Goal: Transaction & Acquisition: Purchase product/service

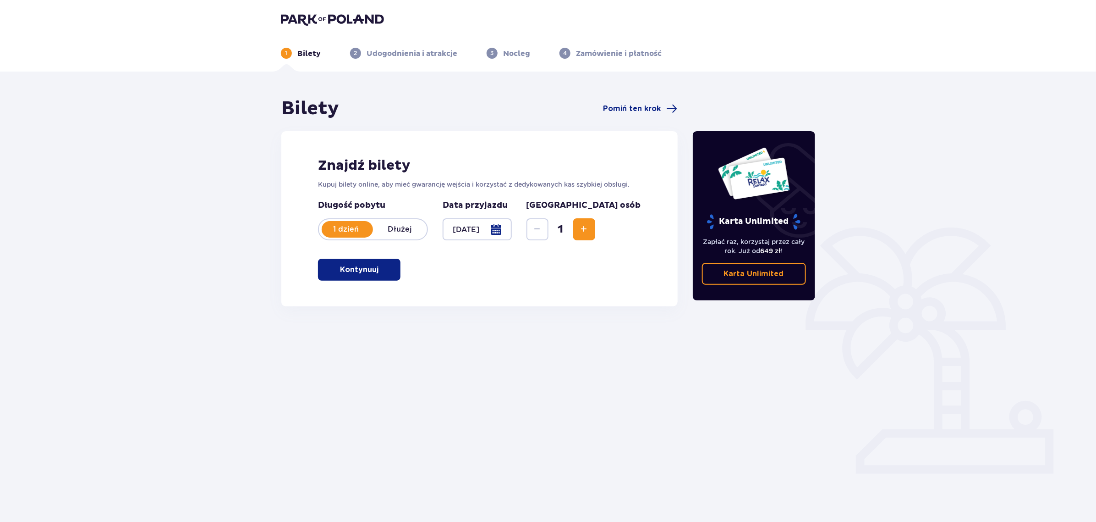
click at [368, 264] on button "Kontynuuj" at bounding box center [359, 270] width 83 height 22
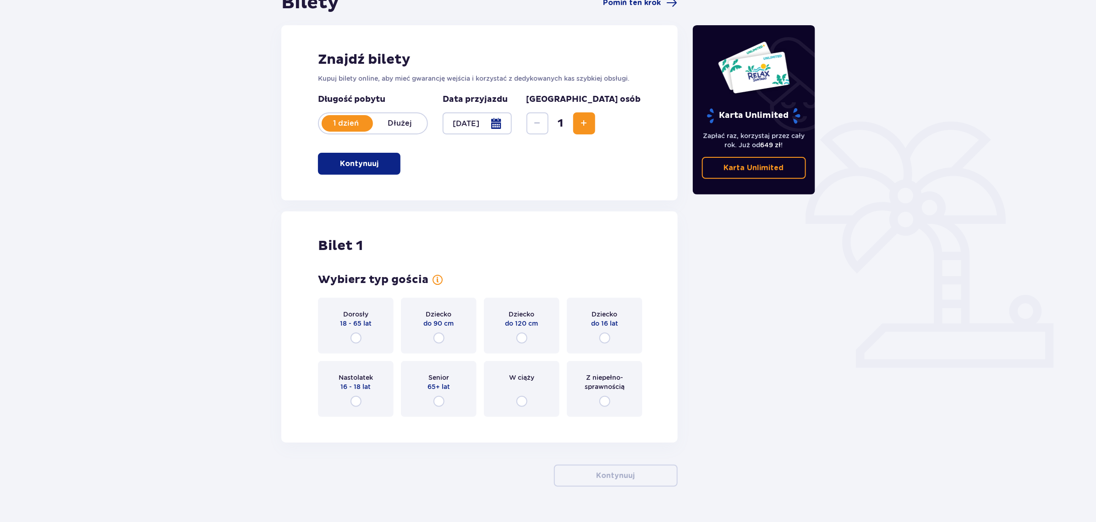
scroll to position [125, 0]
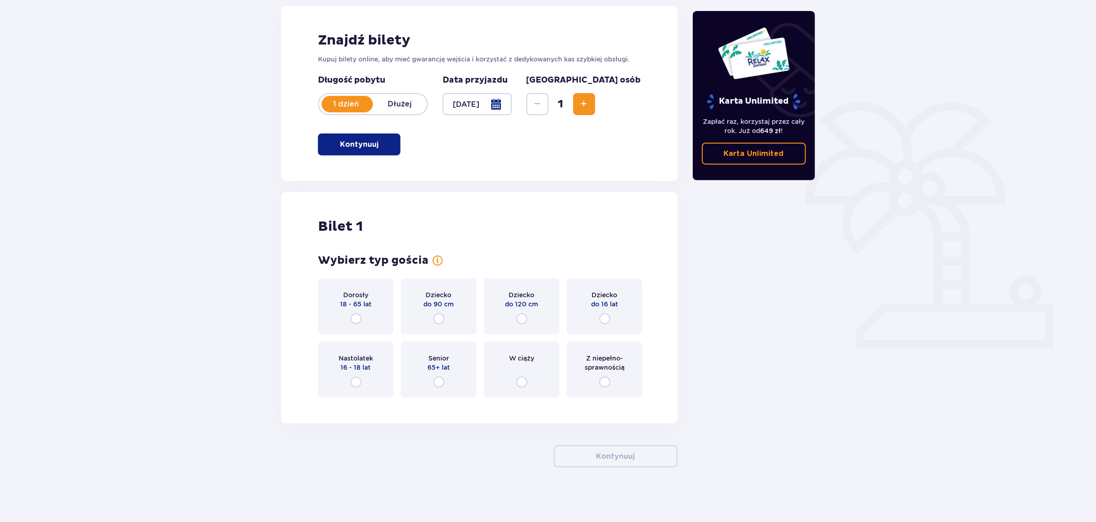
click at [360, 311] on div "Dorosły 18 - 65 lat" at bounding box center [356, 306] width 76 height 56
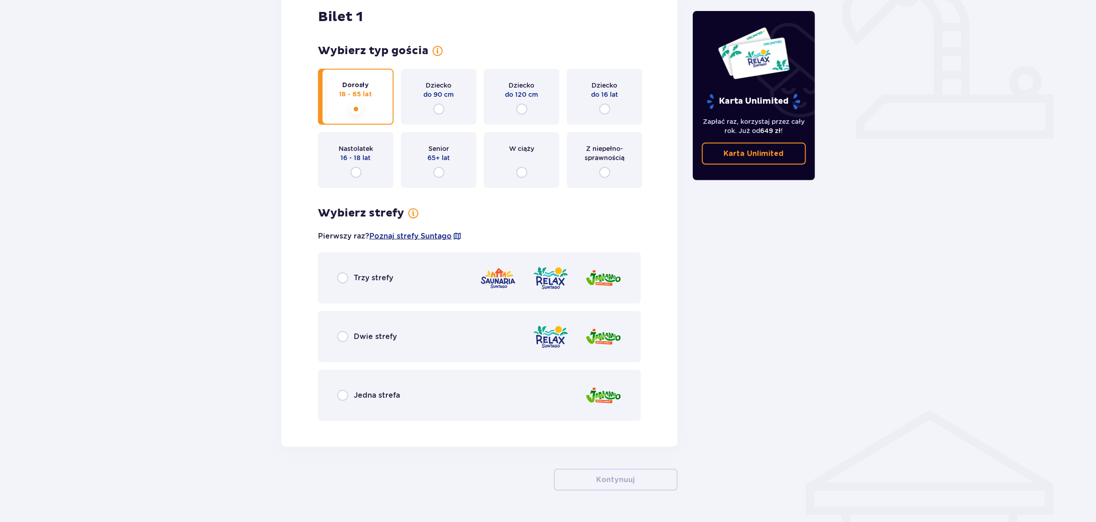
scroll to position [358, 0]
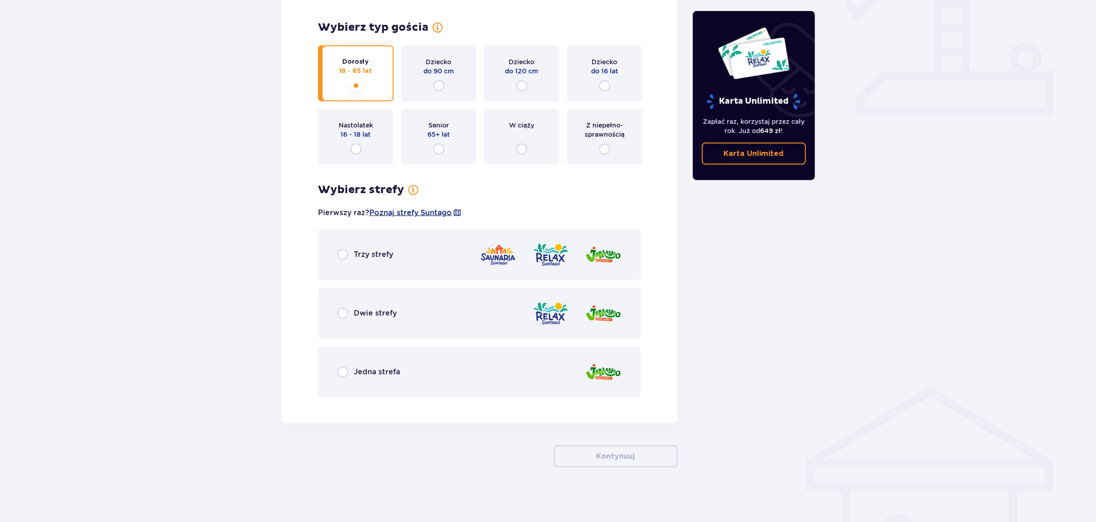
click at [342, 255] on input "radio" at bounding box center [342, 254] width 11 height 11
radio input "true"
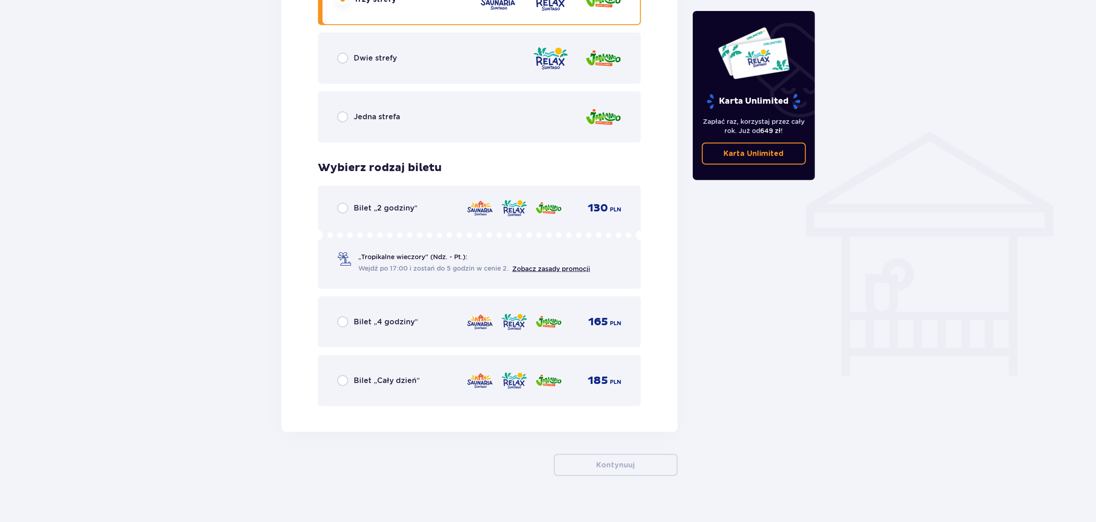
scroll to position [621, 0]
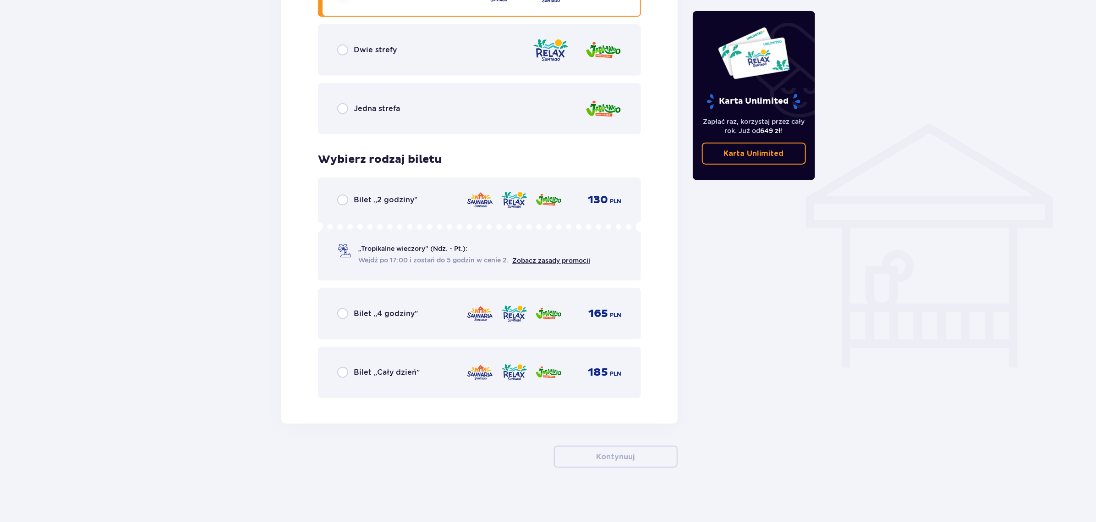
click at [342, 370] on input "radio" at bounding box center [342, 372] width 11 height 11
radio input "true"
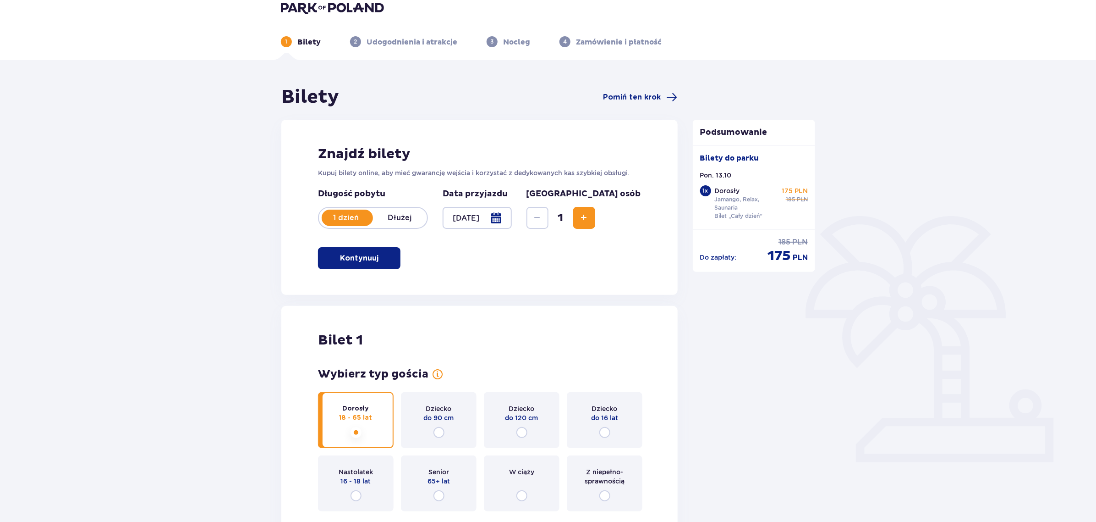
scroll to position [0, 0]
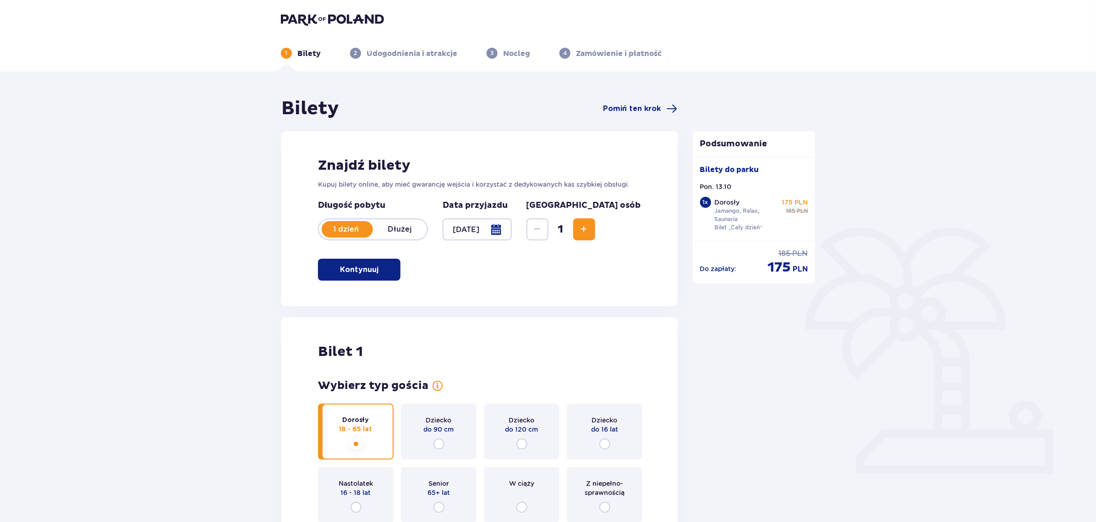
click at [512, 223] on div at bounding box center [477, 229] width 69 height 22
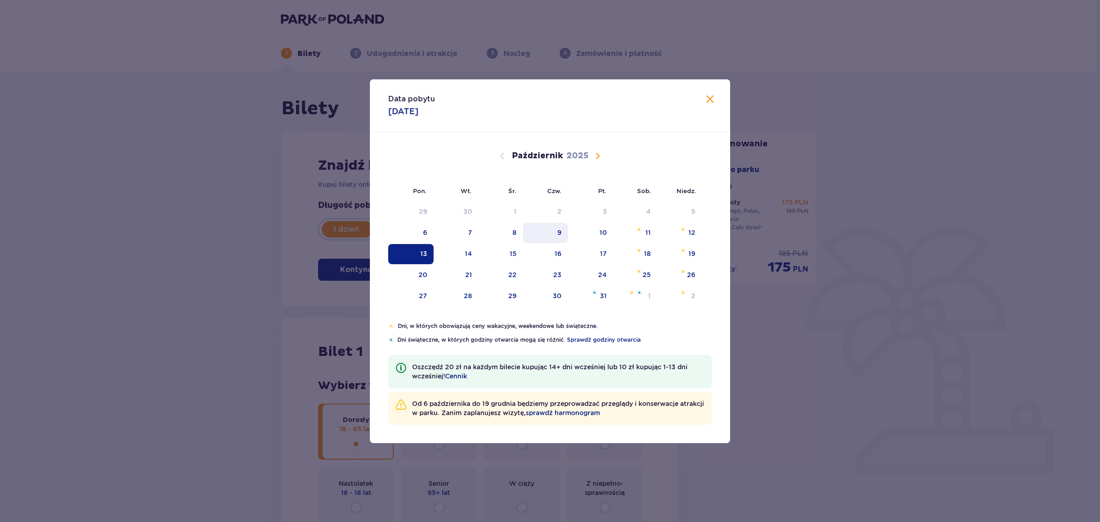
drag, startPoint x: 542, startPoint y: 223, endPoint x: 539, endPoint y: 235, distance: 12.1
click at [539, 230] on div "9" at bounding box center [545, 233] width 45 height 20
type input "09.10.25"
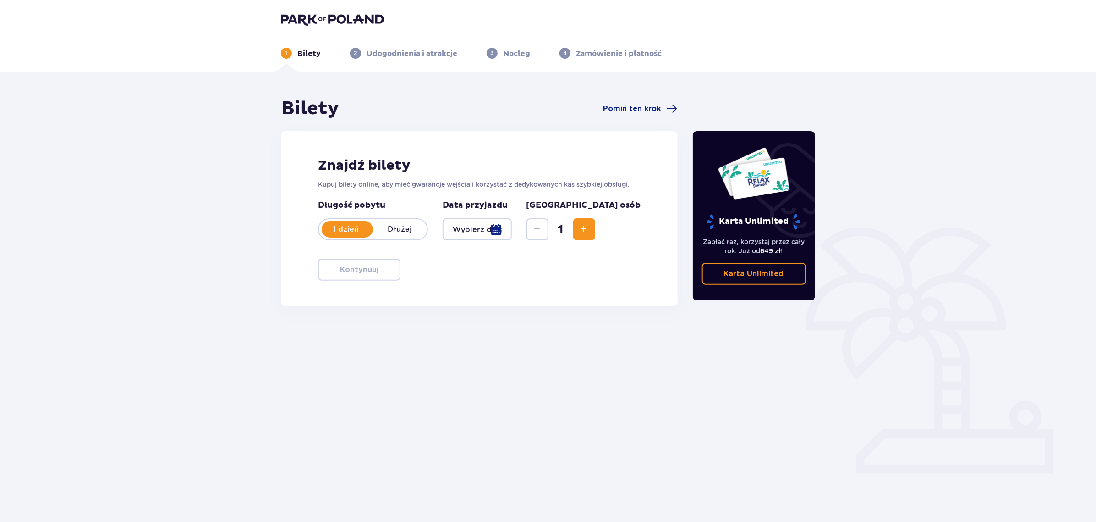
click at [512, 235] on div at bounding box center [477, 229] width 69 height 22
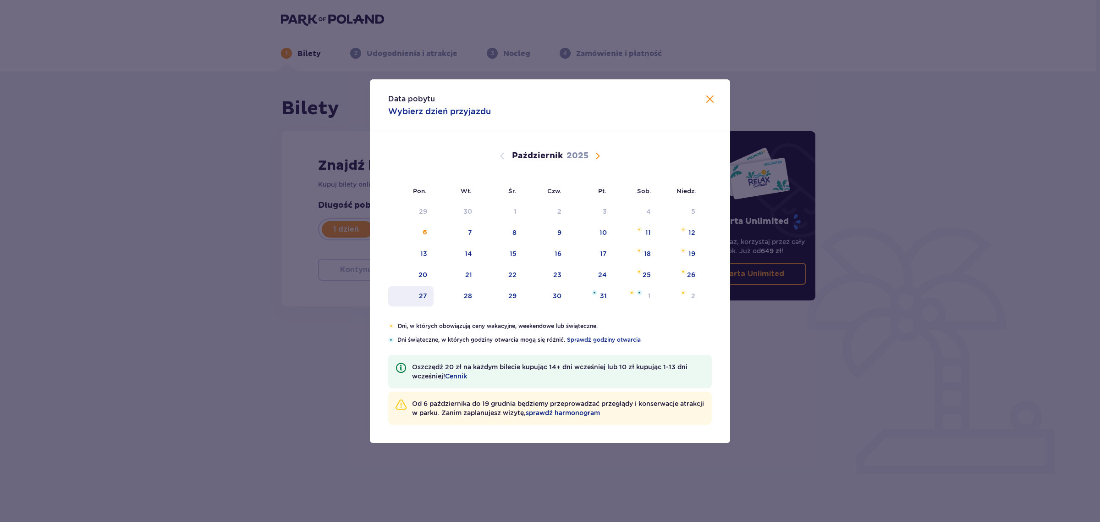
drag, startPoint x: 413, startPoint y: 296, endPoint x: 422, endPoint y: 297, distance: 8.4
click at [413, 296] on div "27" at bounding box center [410, 296] width 45 height 20
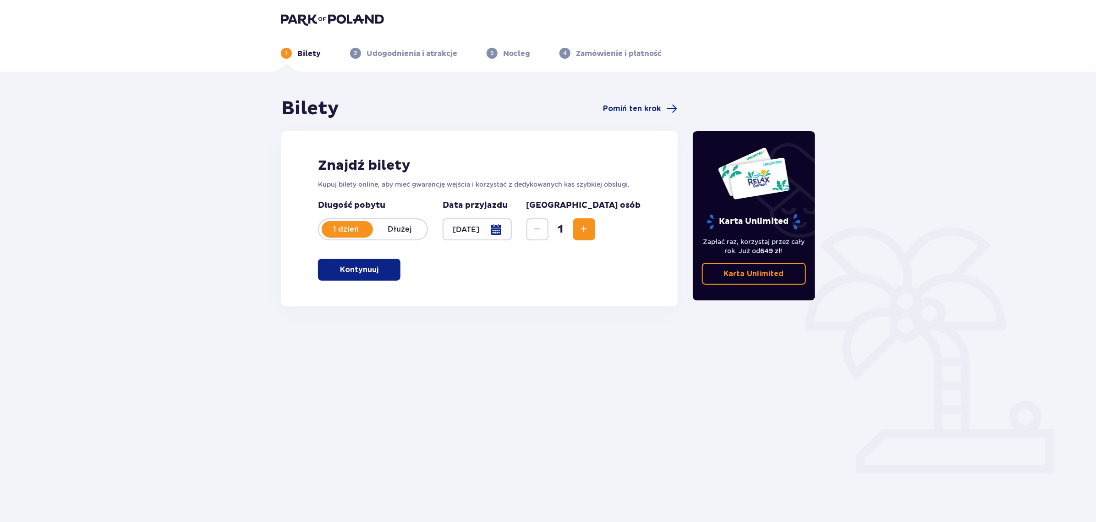
click at [512, 230] on div at bounding box center [477, 229] width 69 height 22
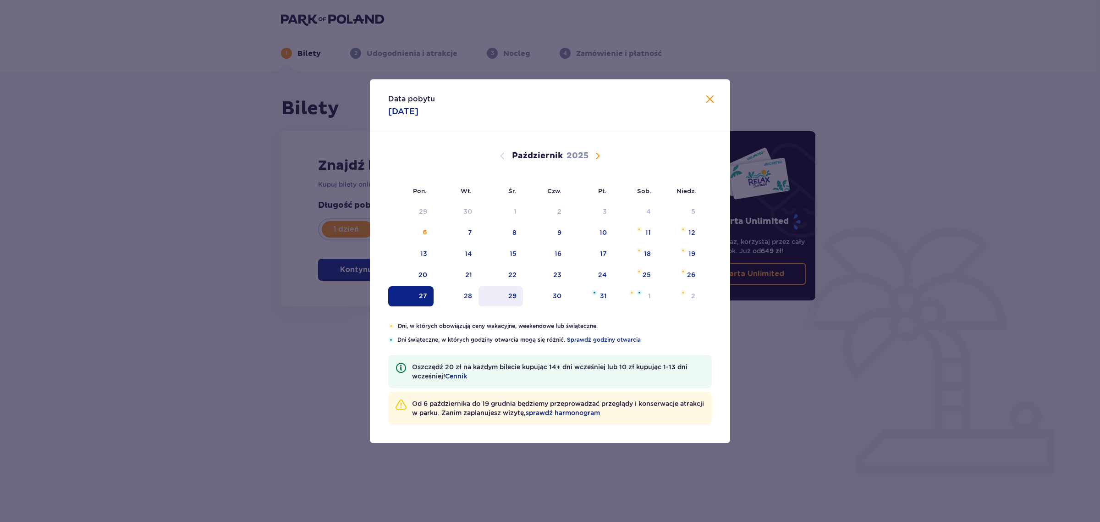
click at [514, 299] on div "29" at bounding box center [501, 296] width 44 height 20
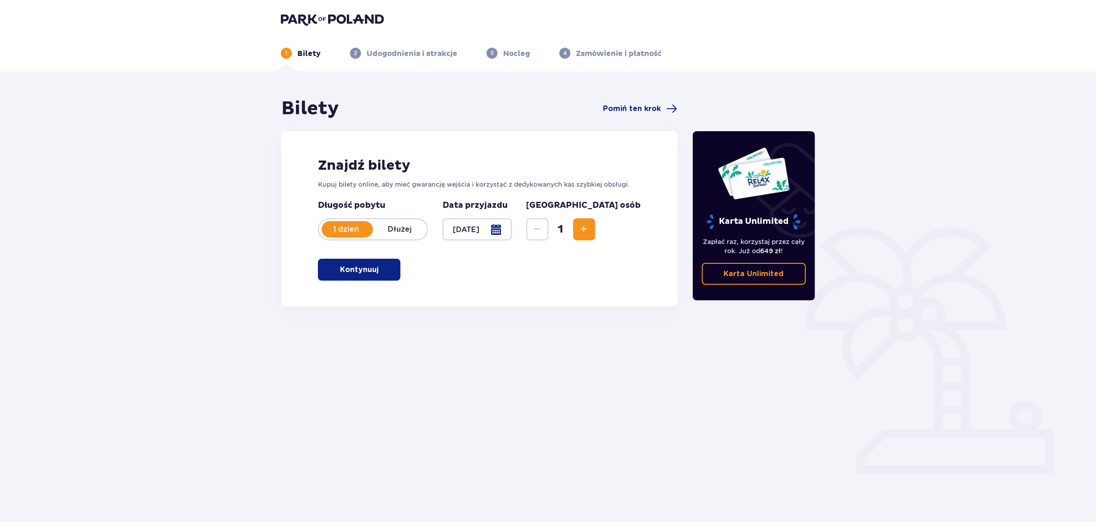
click at [372, 266] on button "Kontynuuj" at bounding box center [359, 270] width 83 height 22
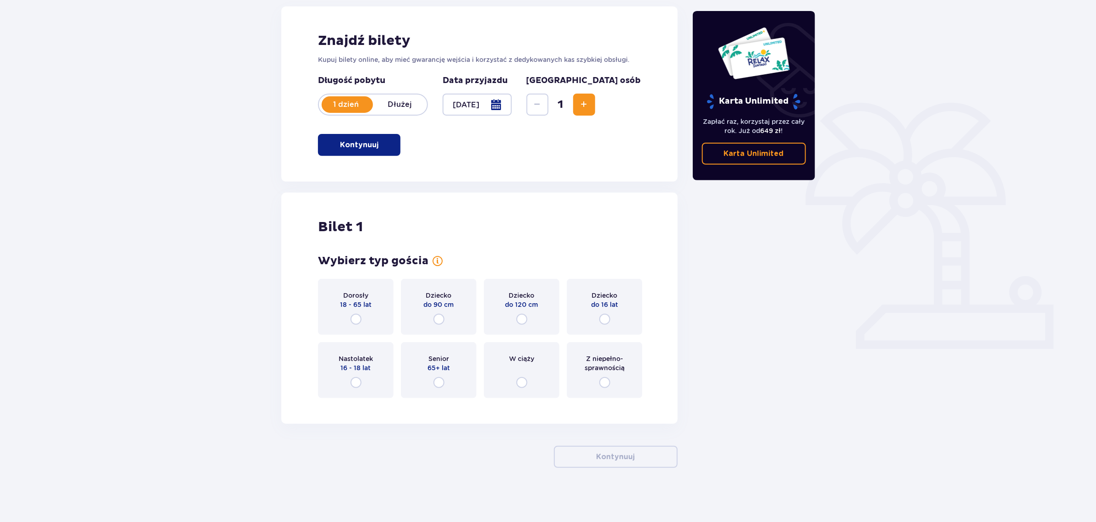
scroll to position [125, 0]
click at [363, 308] on span "18 - 65 lat" at bounding box center [356, 303] width 32 height 9
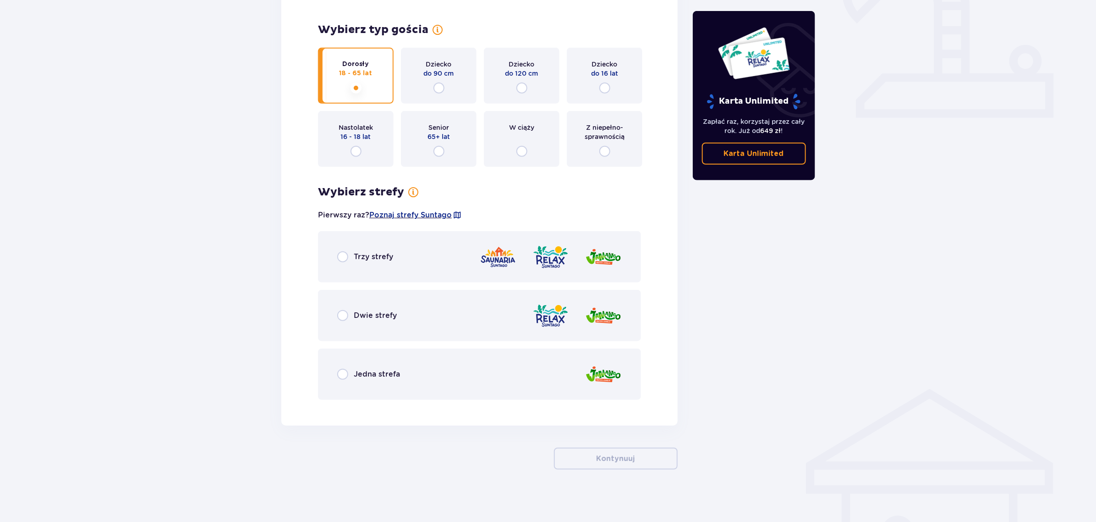
scroll to position [358, 0]
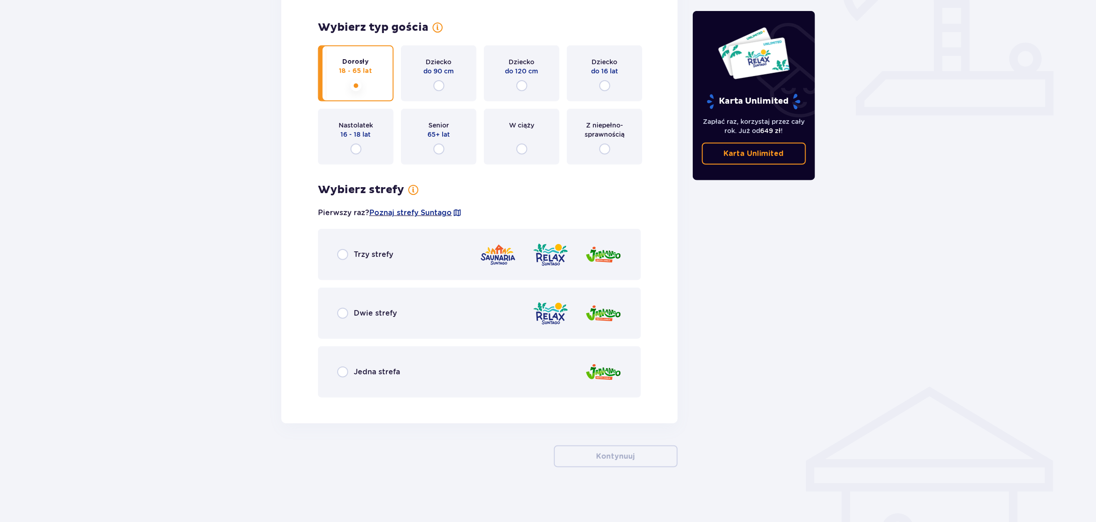
click at [361, 253] on span "Trzy strefy" at bounding box center [373, 254] width 39 height 10
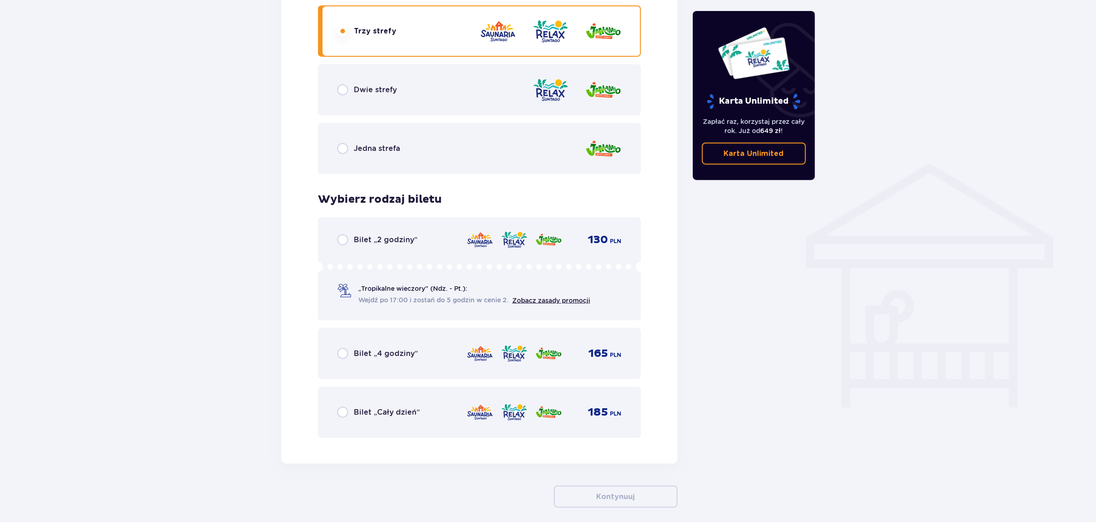
scroll to position [621, 0]
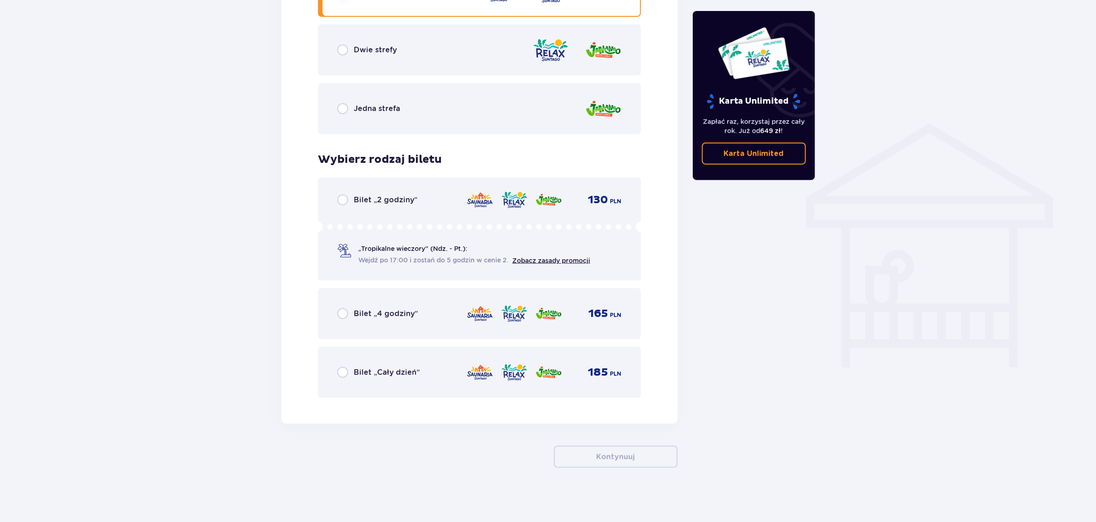
click at [356, 60] on div "Dwie strefy" at bounding box center [479, 49] width 323 height 51
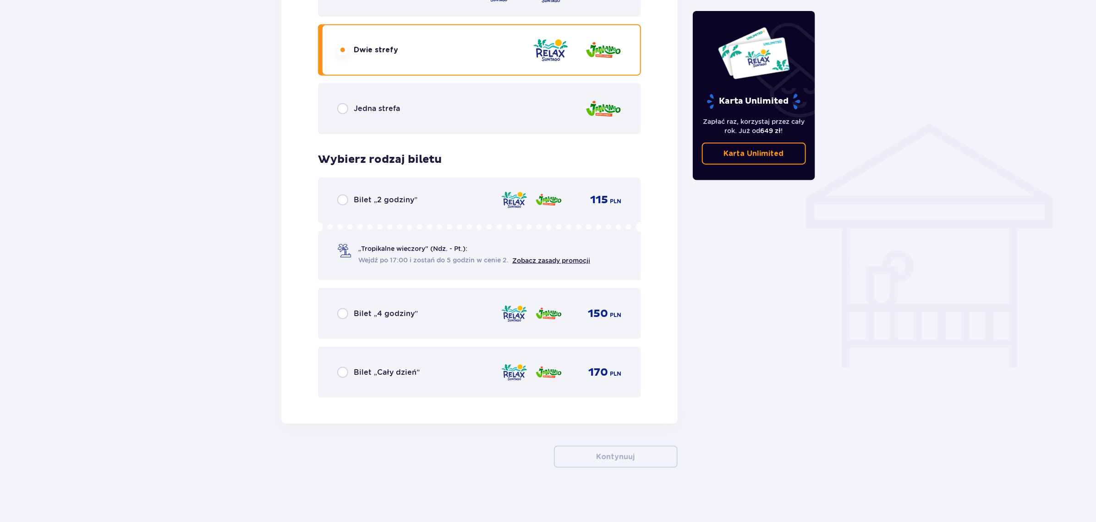
click at [348, 106] on div "Jedna strefa" at bounding box center [368, 108] width 63 height 11
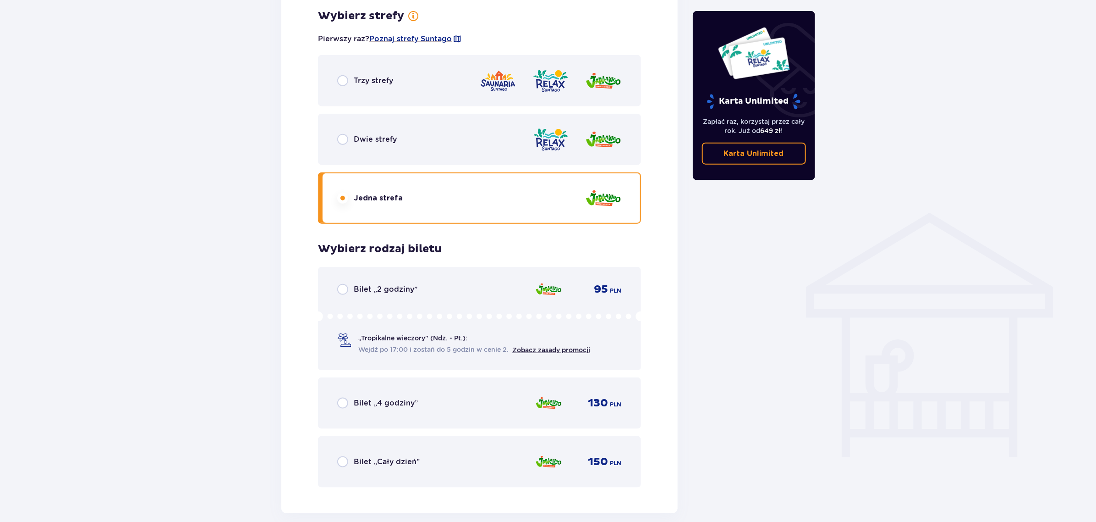
scroll to position [506, 0]
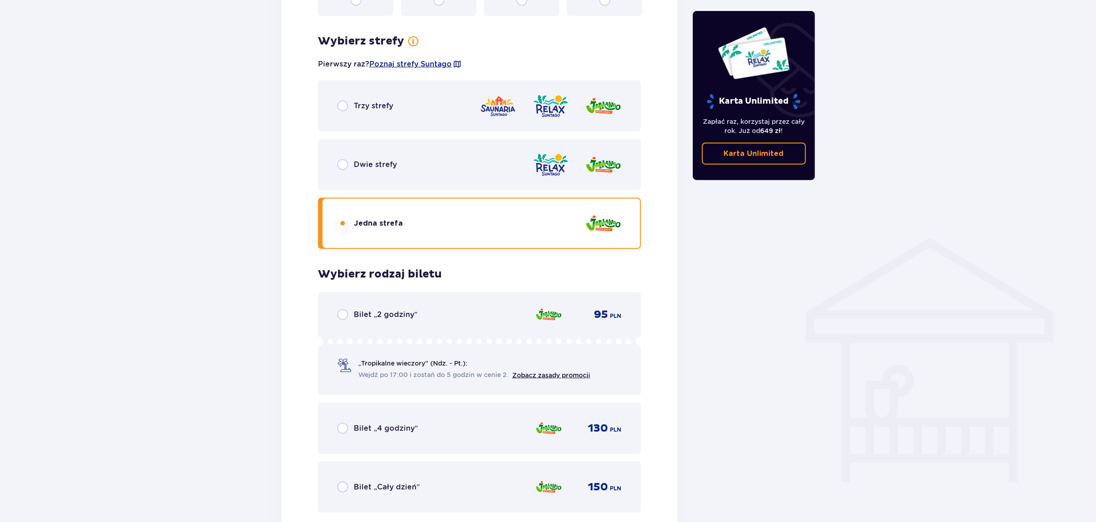
click at [357, 95] on div "Trzy strefy" at bounding box center [479, 105] width 323 height 51
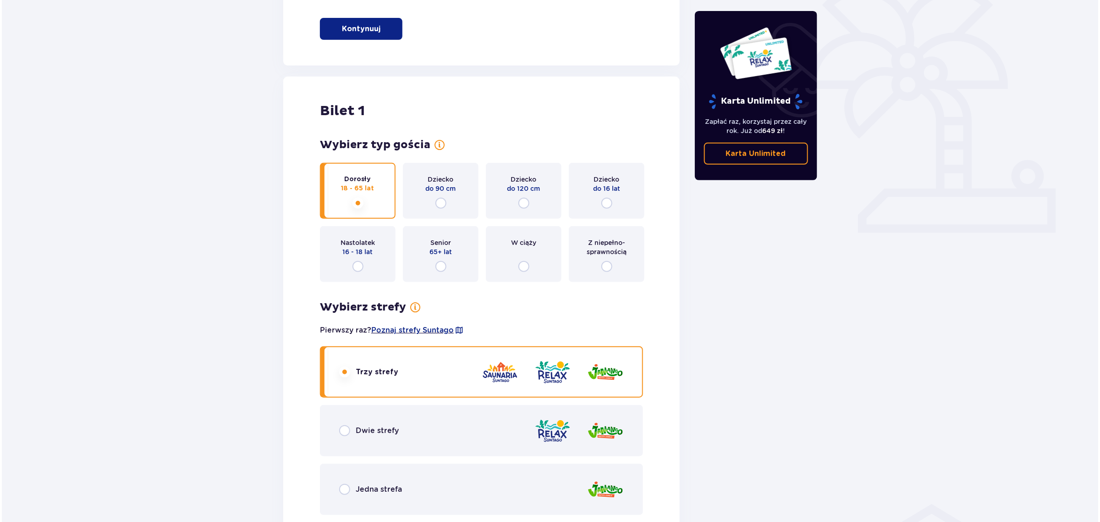
scroll to position [48, 0]
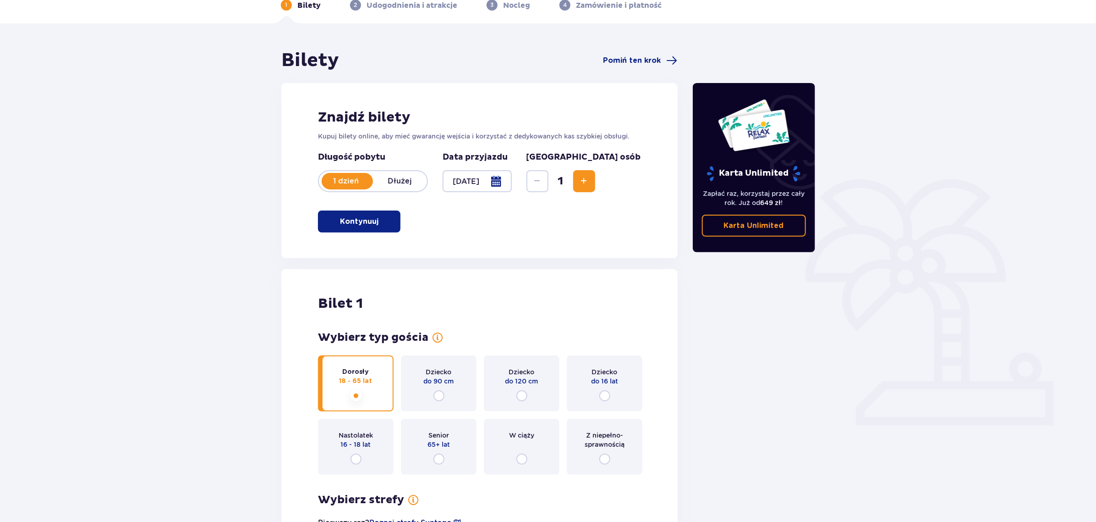
click at [512, 181] on div at bounding box center [477, 181] width 69 height 22
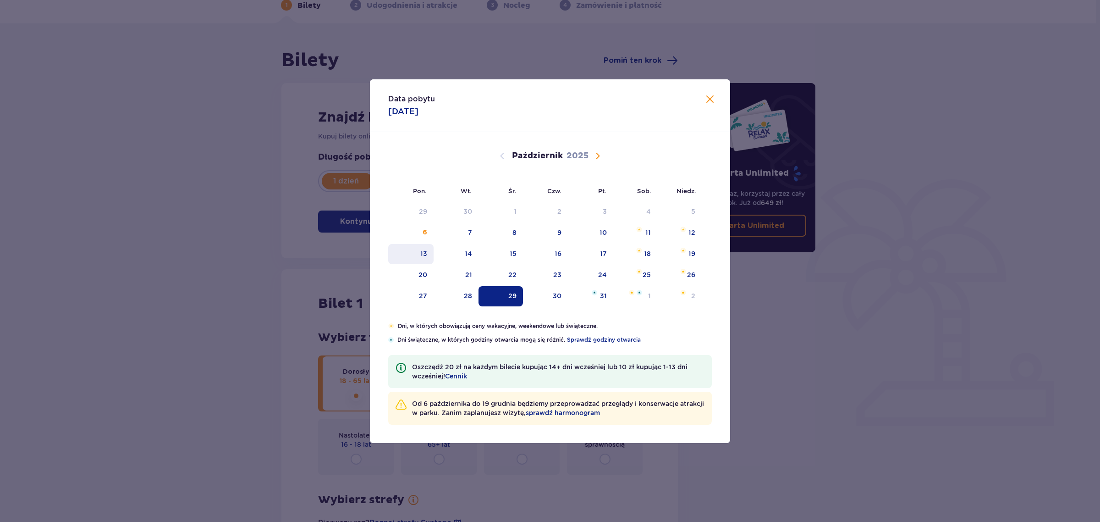
click at [423, 250] on div "13" at bounding box center [423, 253] width 7 height 9
type input "13.10.25"
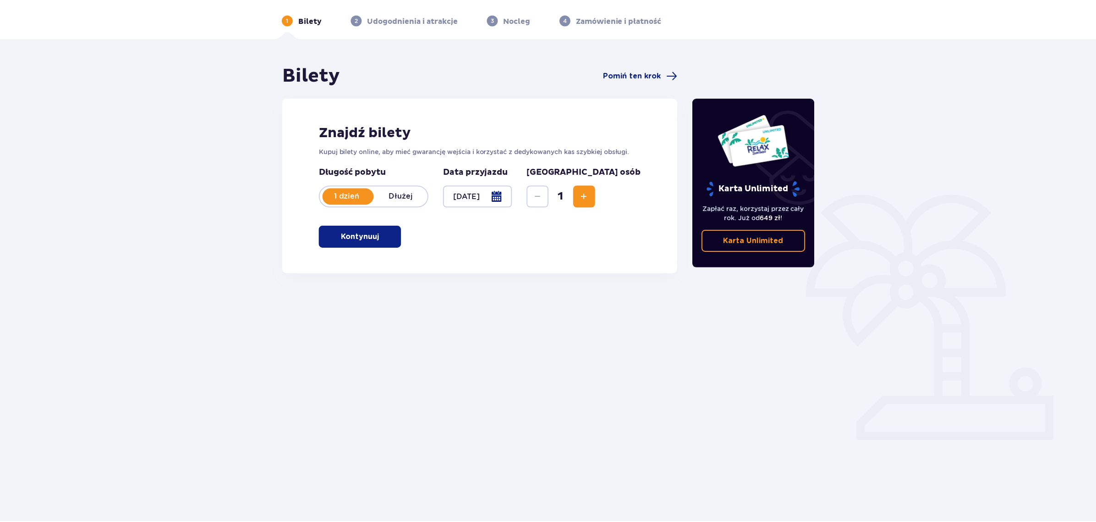
scroll to position [33, 0]
click at [369, 232] on p "Kontynuuj" at bounding box center [359, 236] width 39 height 10
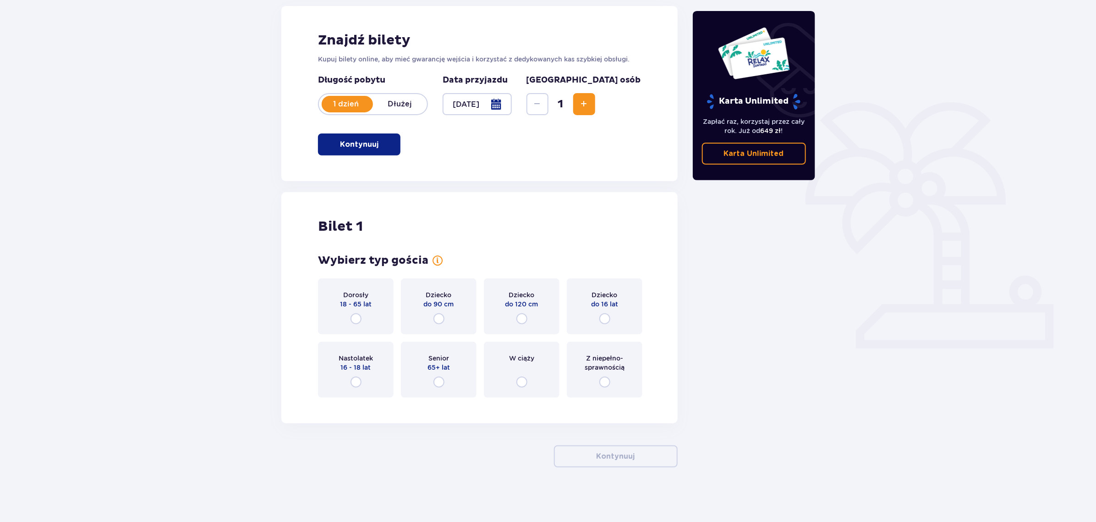
click at [360, 306] on span "18 - 65 lat" at bounding box center [356, 303] width 32 height 9
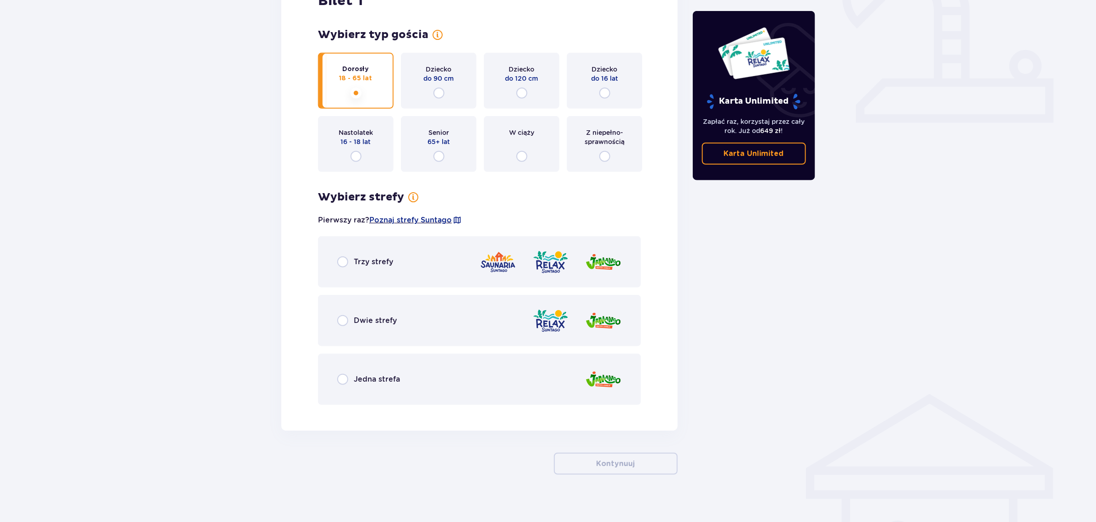
scroll to position [358, 0]
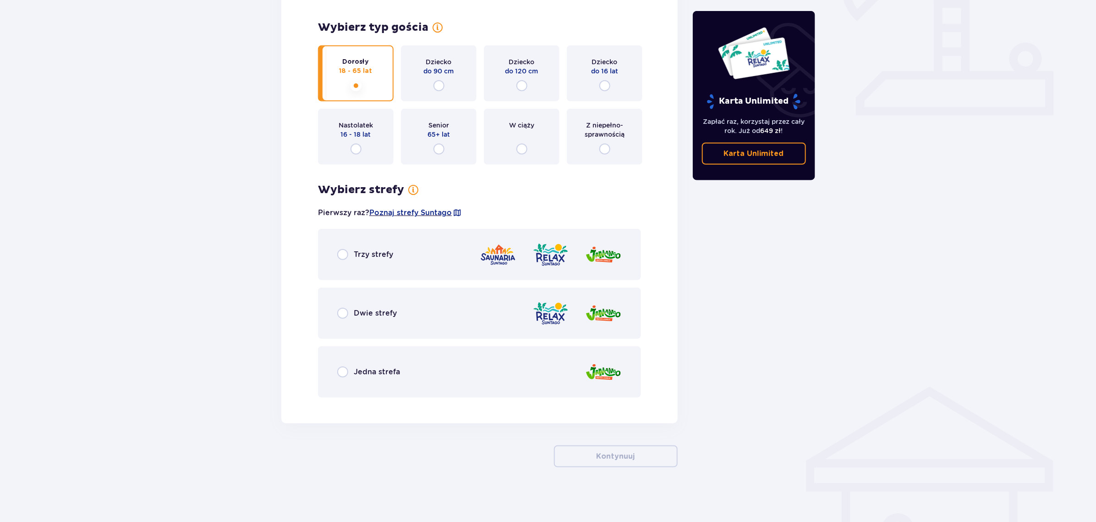
click at [600, 86] on input "radio" at bounding box center [605, 85] width 11 height 11
radio input "true"
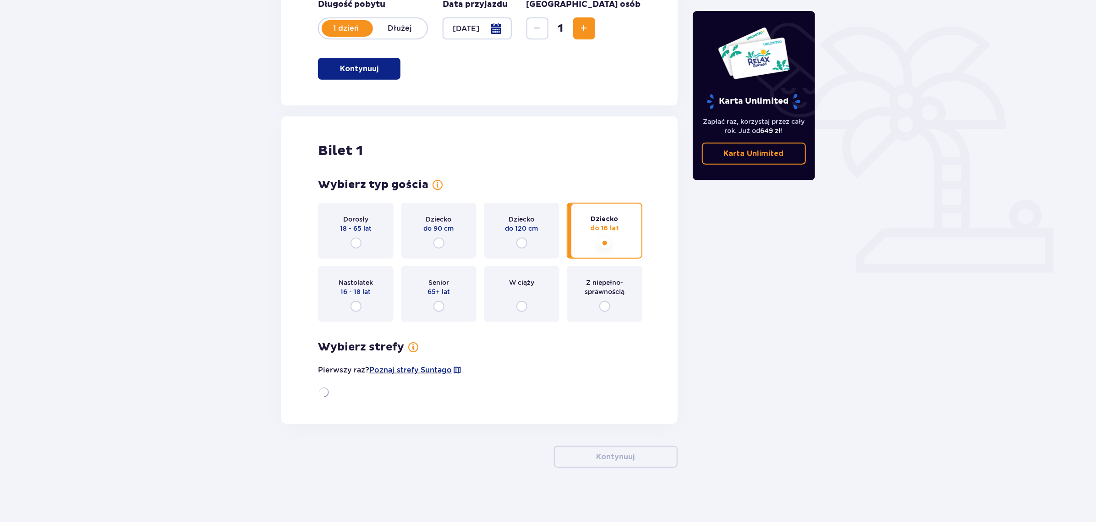
scroll to position [241, 0]
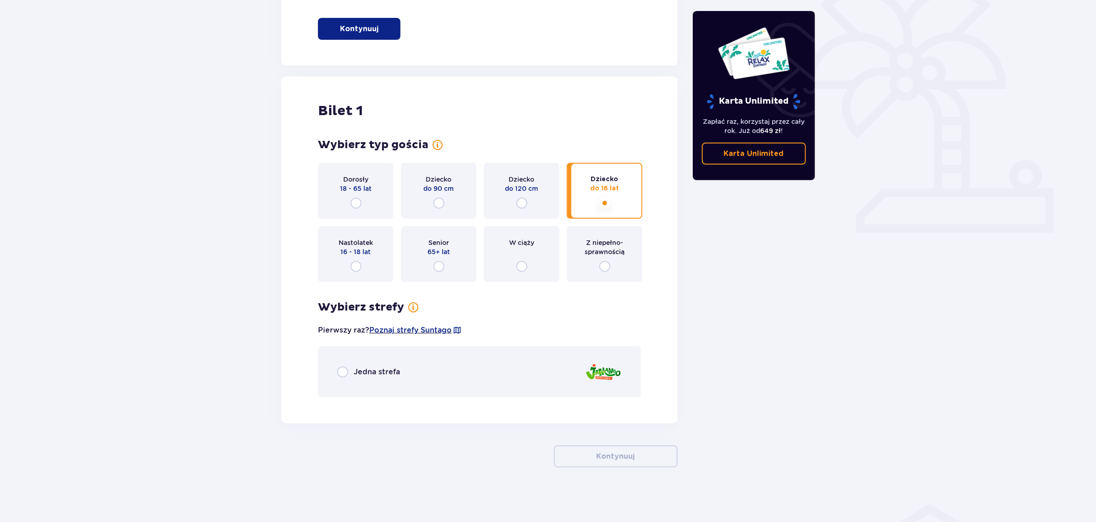
click at [358, 255] on span "16 - 18 lat" at bounding box center [356, 251] width 30 height 9
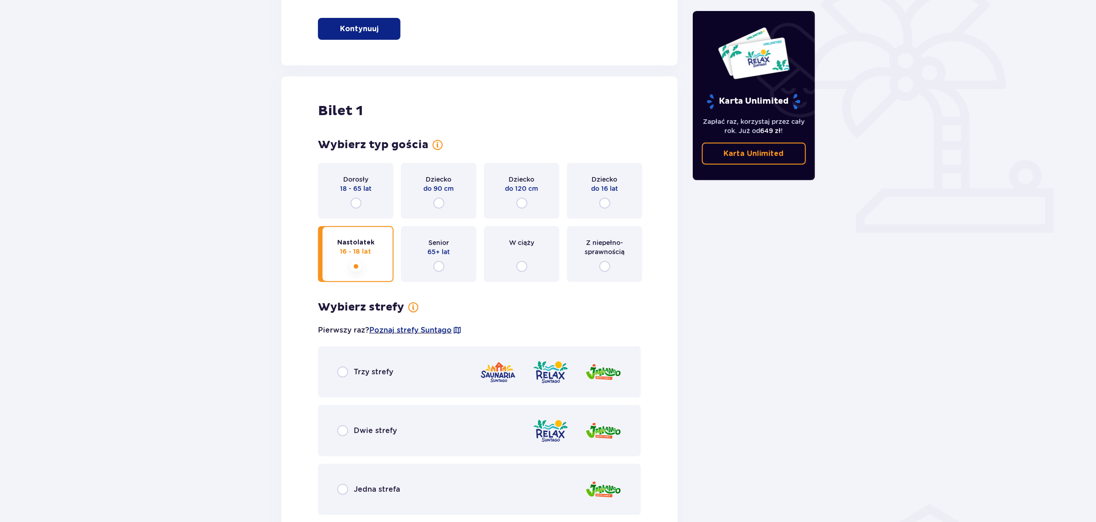
click at [354, 359] on div "Trzy strefy" at bounding box center [479, 371] width 323 height 51
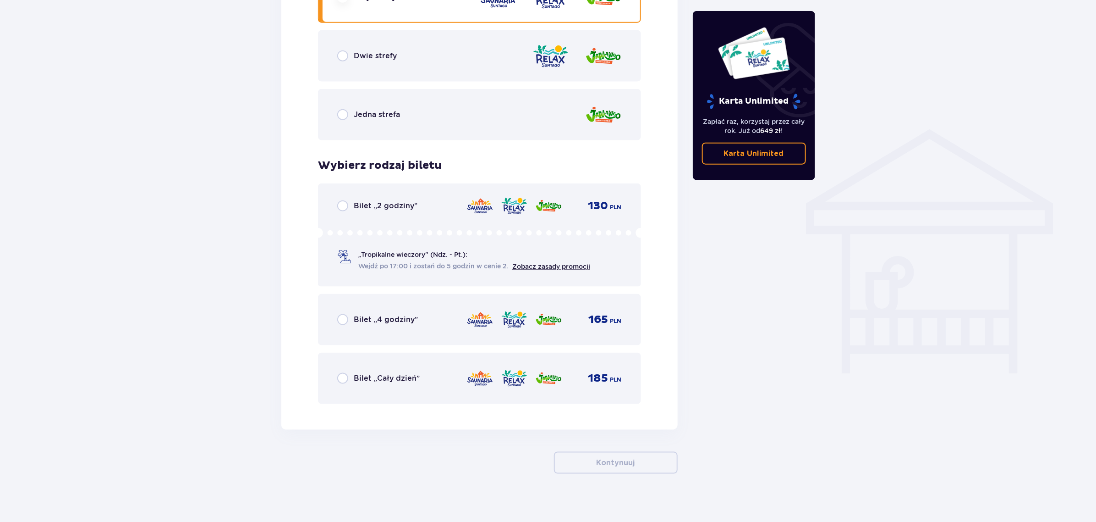
scroll to position [621, 0]
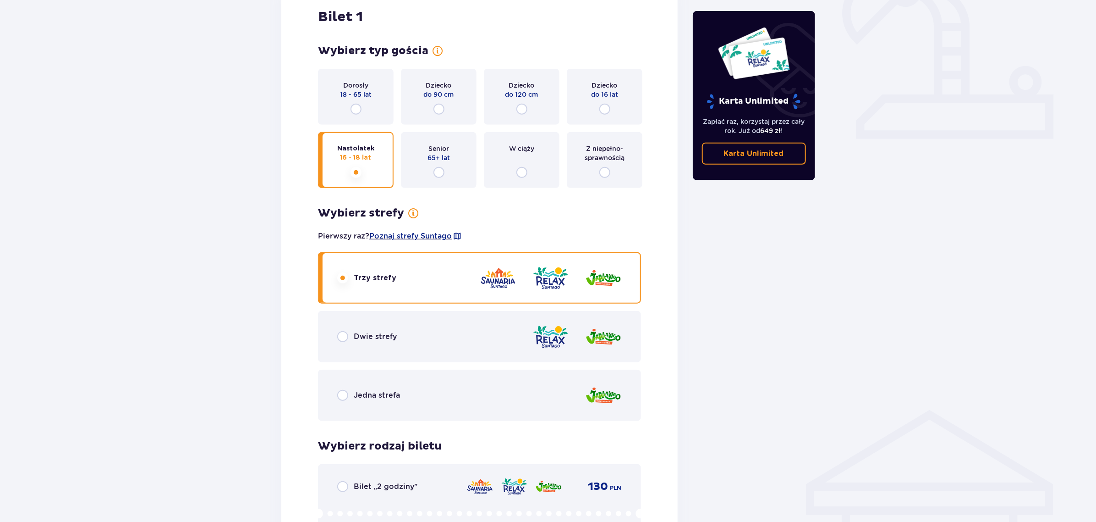
click at [361, 92] on span "18 - 65 lat" at bounding box center [356, 94] width 32 height 9
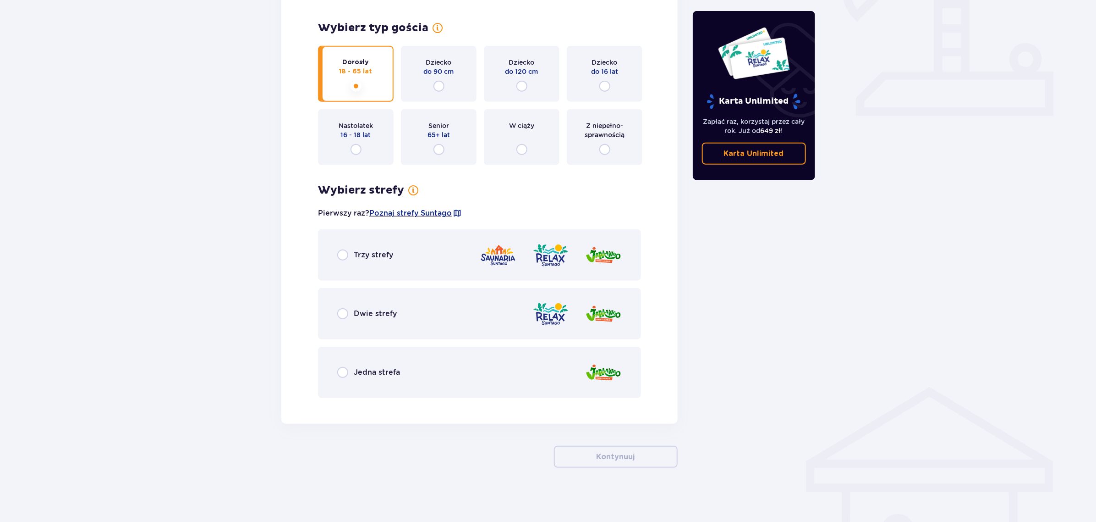
scroll to position [358, 0]
drag, startPoint x: 349, startPoint y: 252, endPoint x: 357, endPoint y: 254, distance: 7.7
click at [349, 252] on div "Trzy strefy" at bounding box center [365, 254] width 56 height 11
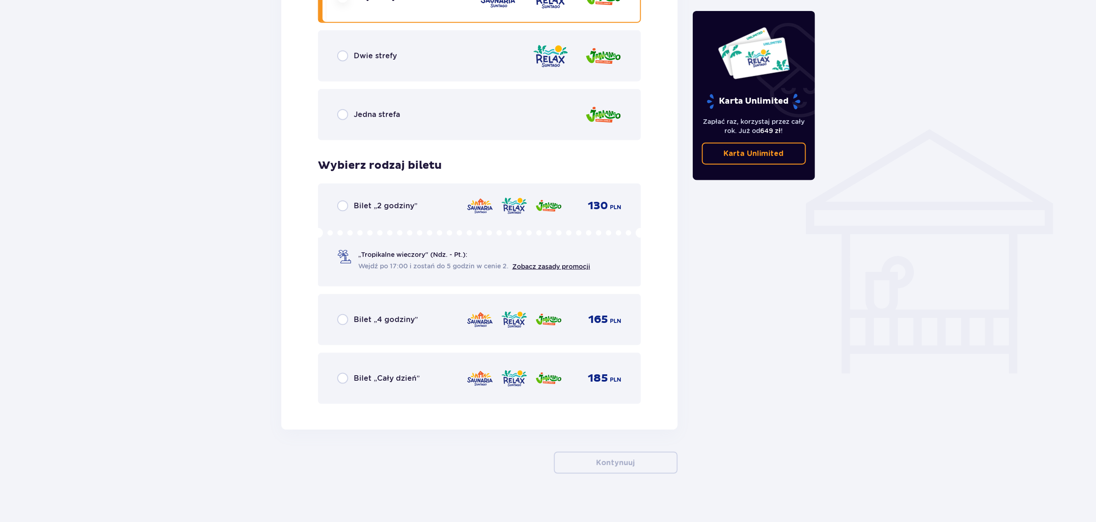
scroll to position [621, 0]
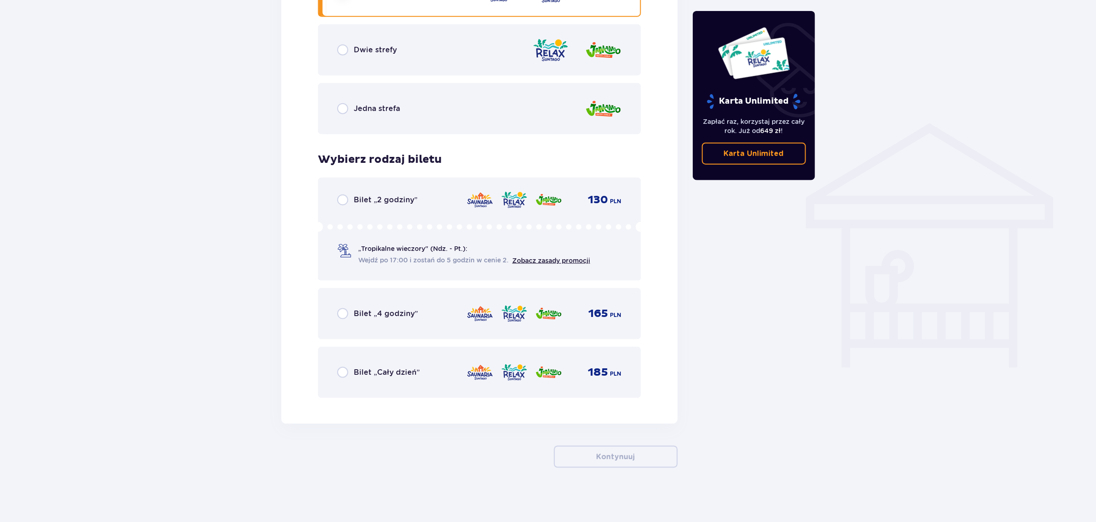
click at [379, 370] on span "Bilet „Cały dzień”" at bounding box center [387, 372] width 66 height 10
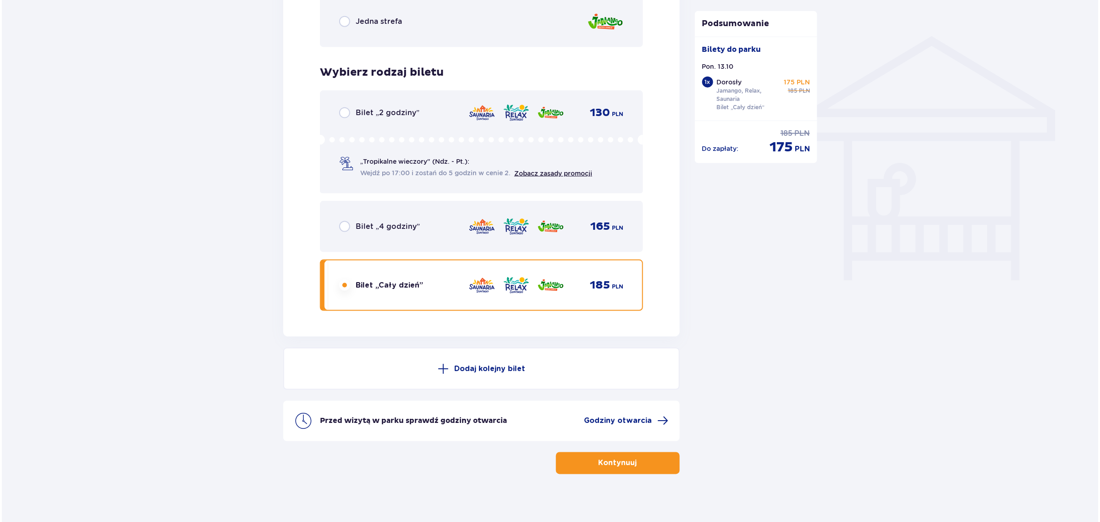
scroll to position [714, 0]
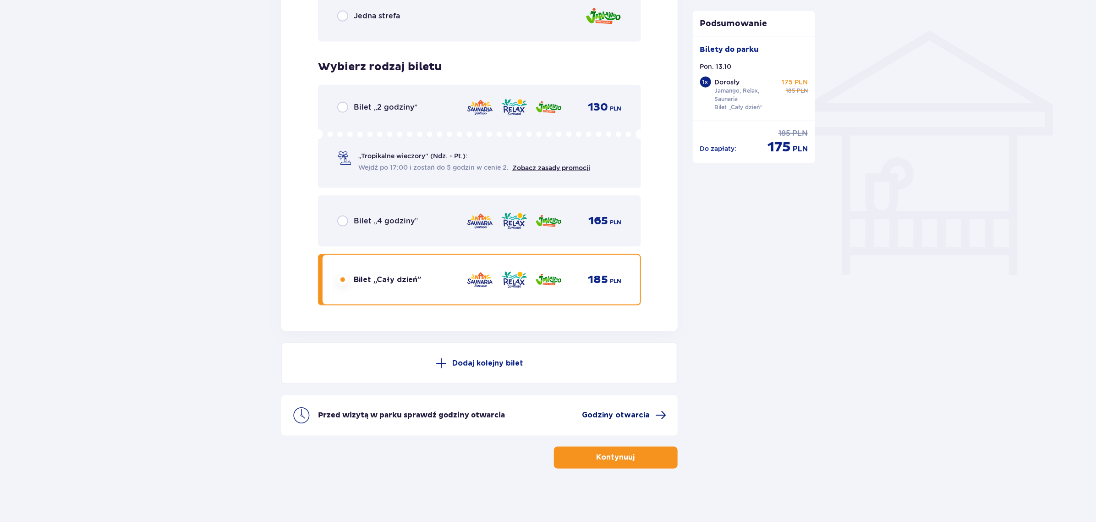
click at [622, 411] on span "Godziny otwarcia" at bounding box center [617, 415] width 68 height 10
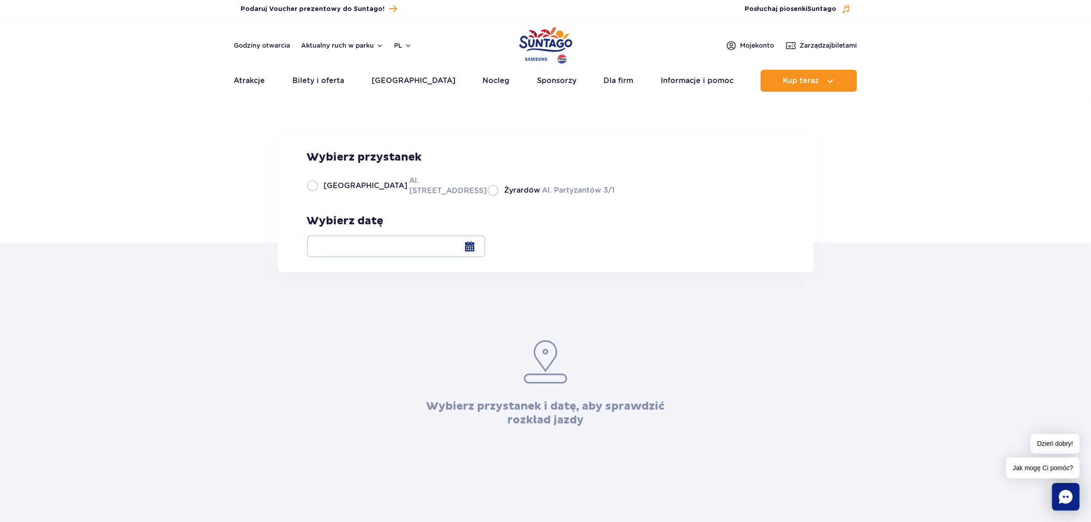
click at [310, 196] on label "Warszawa Al. Jerozolimskie 56" at bounding box center [392, 185] width 170 height 21
click at [310, 196] on input "Warszawa Al. Jerozolimskie 56" at bounding box center [312, 195] width 10 height 2
radio input "true"
click at [485, 248] on div at bounding box center [396, 246] width 178 height 22
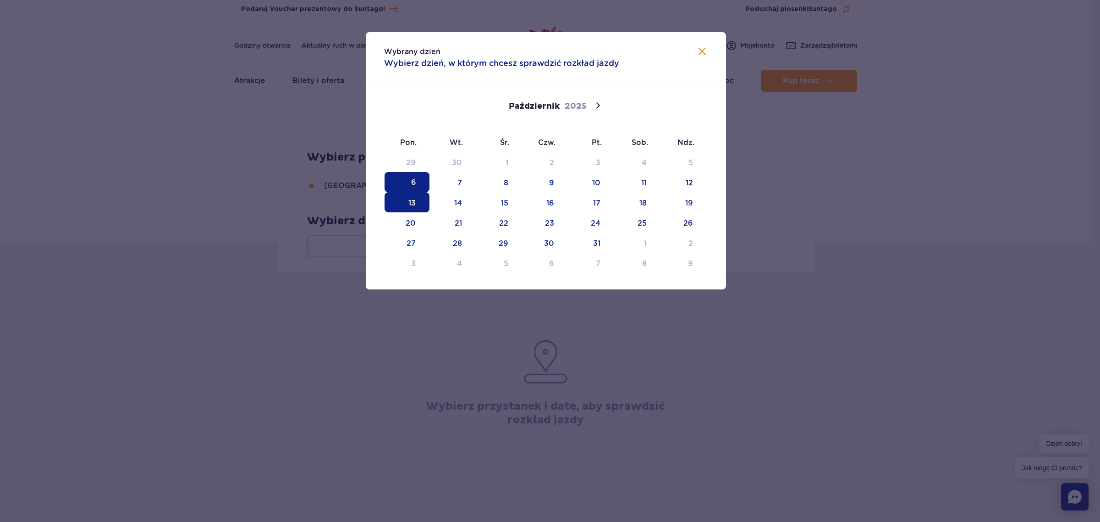
click at [411, 194] on span "13" at bounding box center [407, 202] width 45 height 20
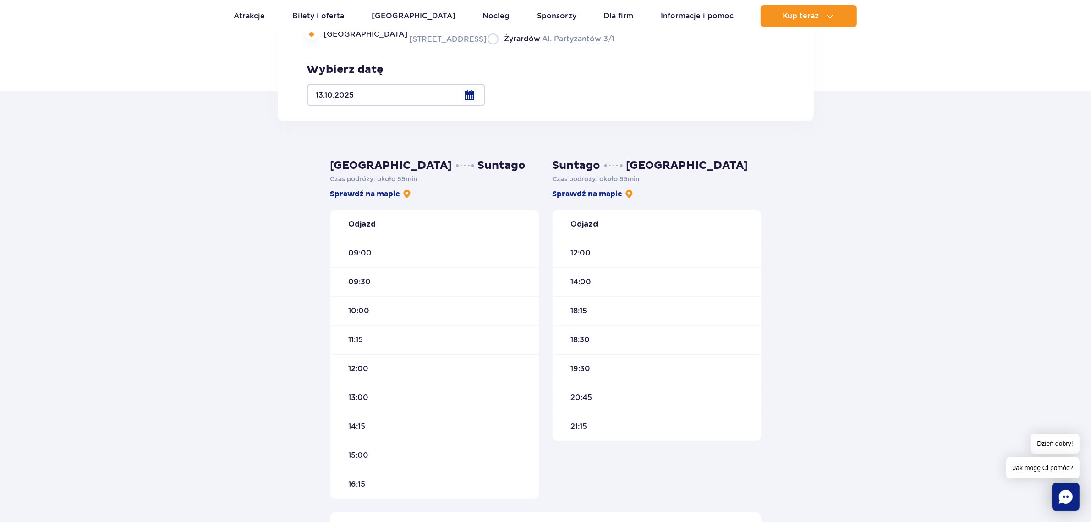
scroll to position [172, 0]
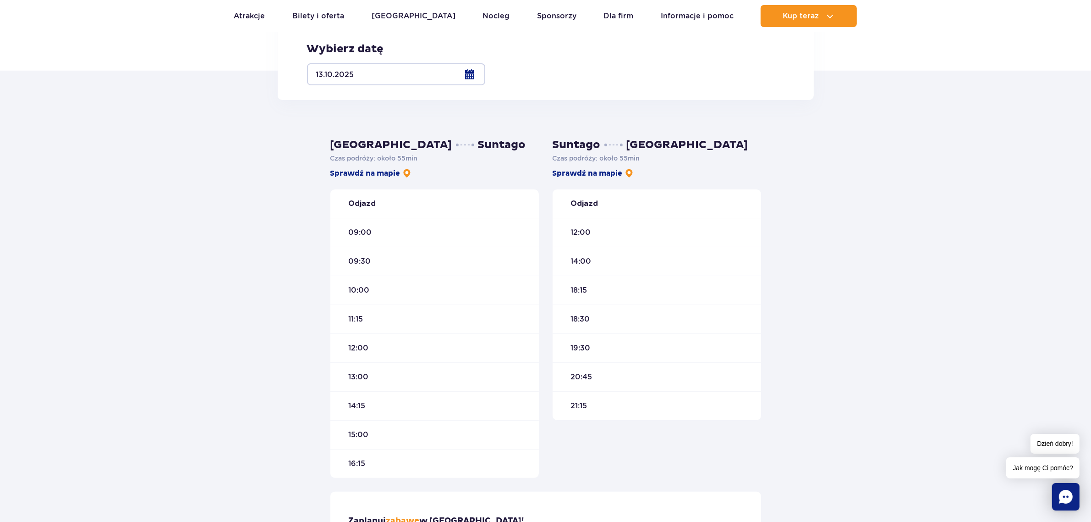
click at [488, 24] on label "Żyrardów Al. Partyzantów 3/1" at bounding box center [551, 17] width 127 height 11
click at [488, 24] on input "Żyrardów Al. Partyzantów 3/1" at bounding box center [493, 23] width 10 height 2
radio input "true"
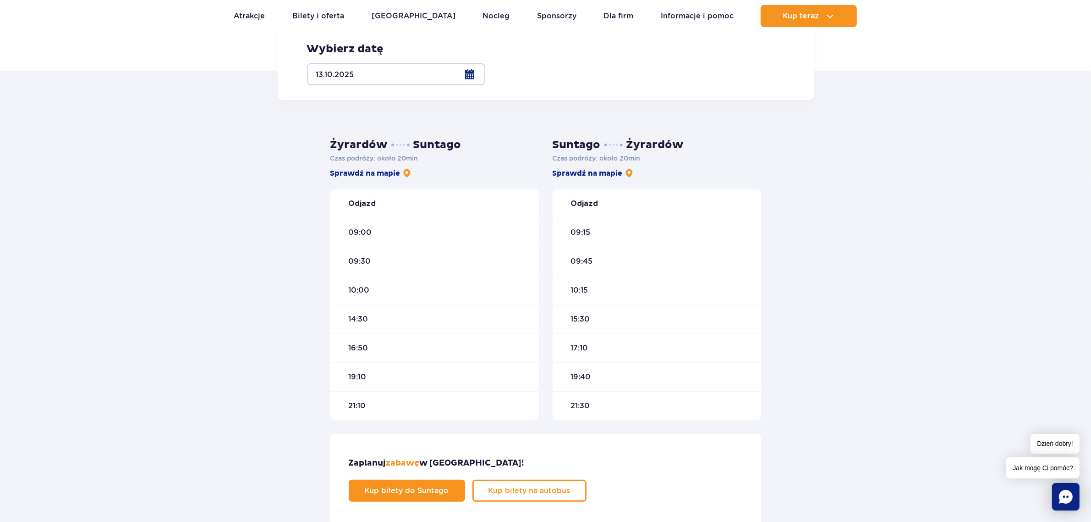
click at [308, 24] on label "Warszawa Al. Jerozolimskie 56" at bounding box center [392, 13] width 170 height 21
click at [308, 24] on input "Warszawa Al. Jerozolimskie 56" at bounding box center [312, 23] width 10 height 2
radio input "true"
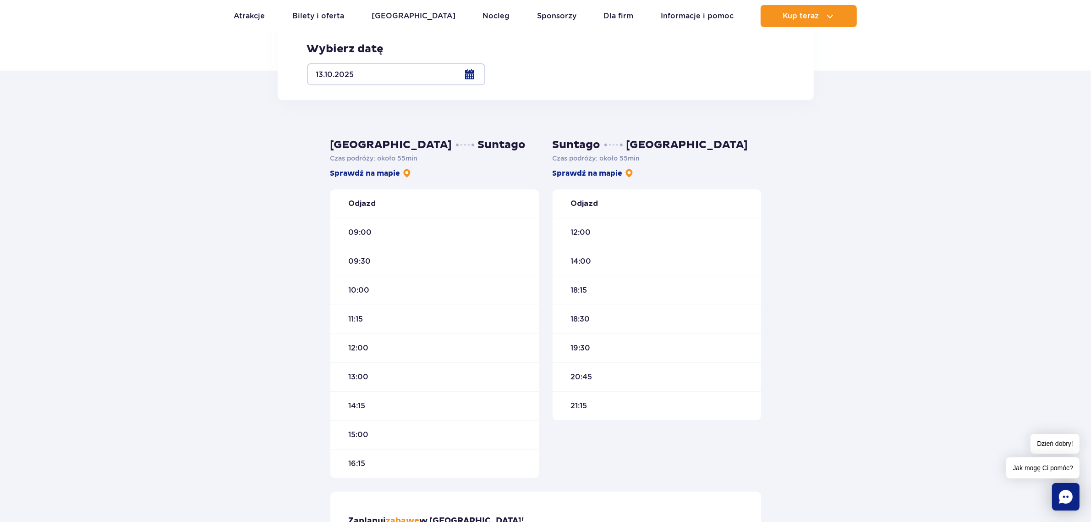
click at [488, 24] on label "Żyrardów Al. Partyzantów 3/1" at bounding box center [551, 17] width 127 height 11
click at [488, 24] on input "Żyrardów Al. Partyzantów 3/1" at bounding box center [493, 23] width 10 height 2
radio input "true"
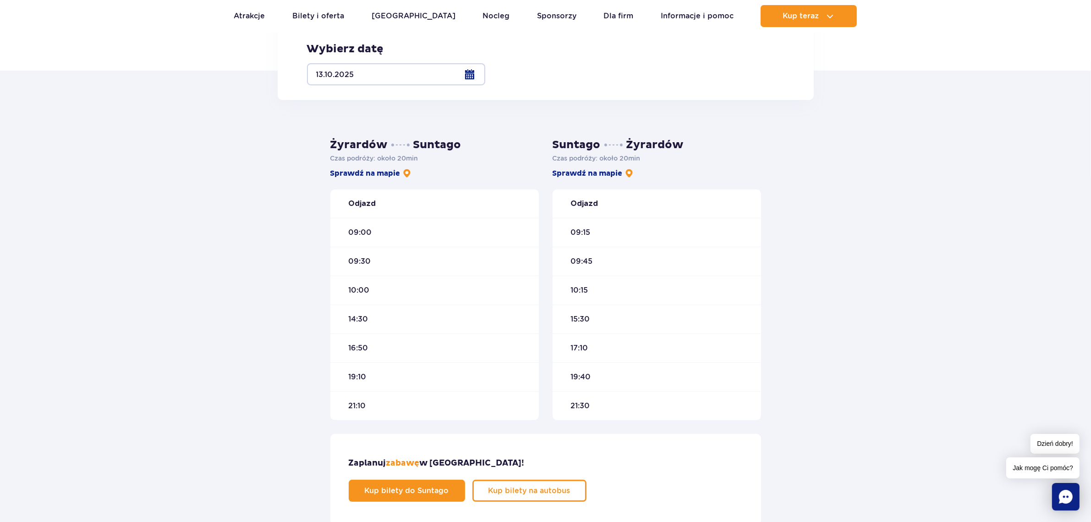
click at [315, 24] on label "Warszawa Al. Jerozolimskie 56" at bounding box center [392, 13] width 170 height 21
click at [315, 24] on input "Warszawa Al. Jerozolimskie 56" at bounding box center [312, 23] width 10 height 2
radio input "true"
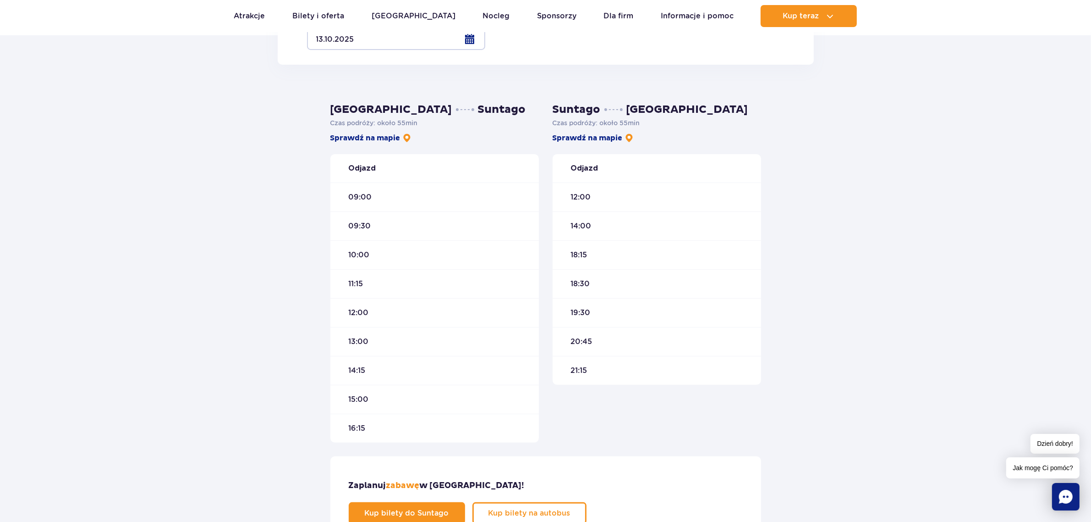
scroll to position [229, 0]
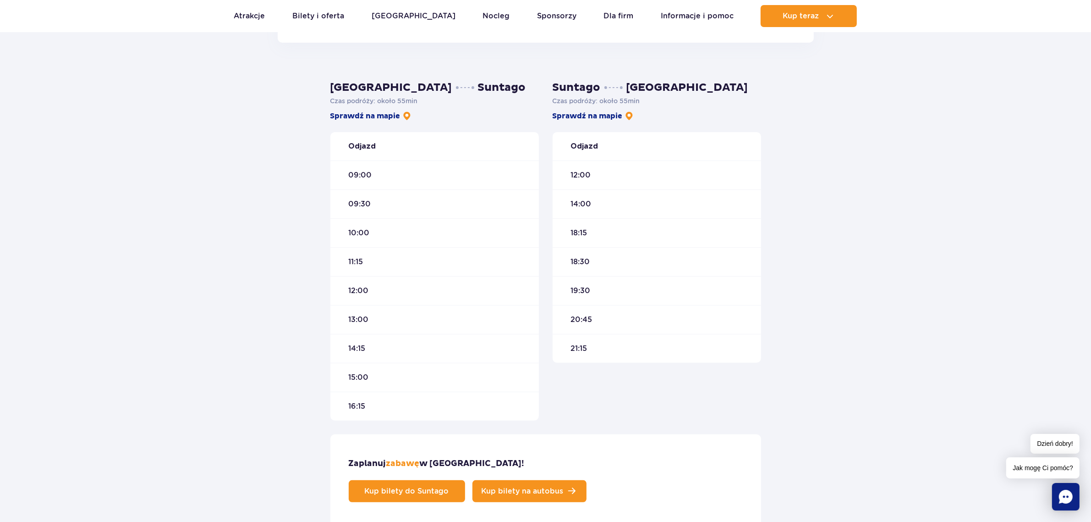
click at [564, 487] on span "Kup bilety na autobus" at bounding box center [523, 490] width 82 height 7
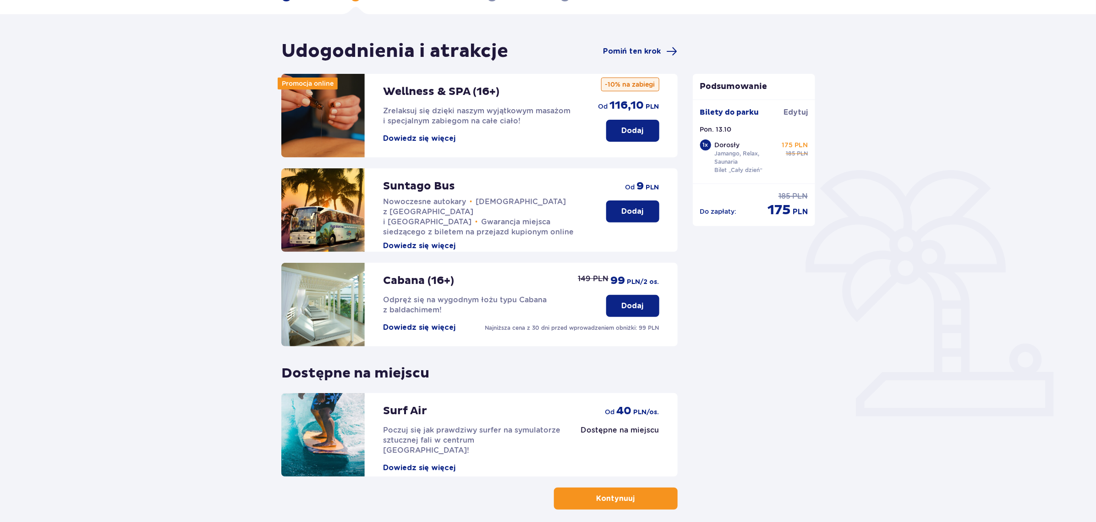
scroll to position [57, 0]
click at [645, 210] on button "Dodaj" at bounding box center [632, 211] width 53 height 22
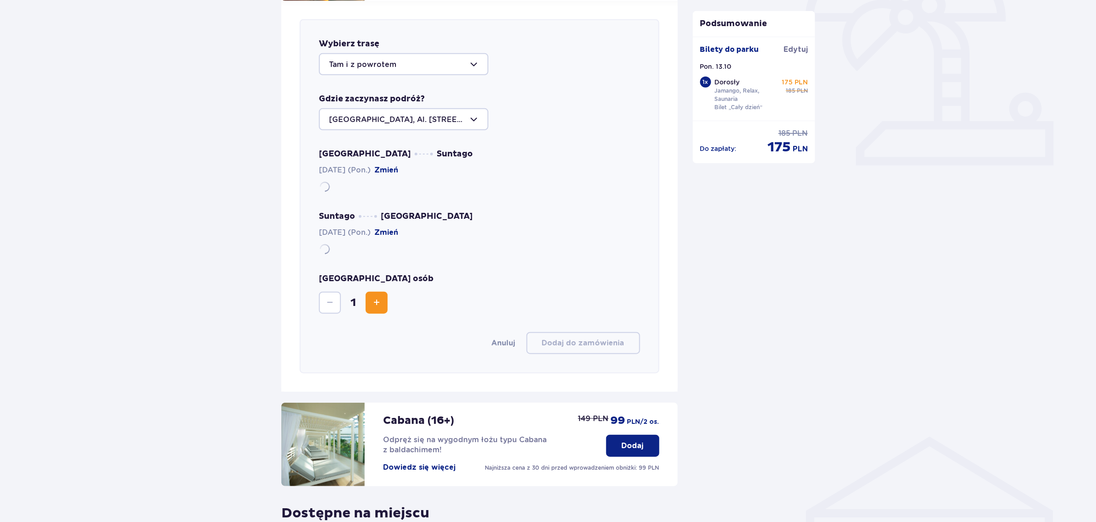
scroll to position [316, 0]
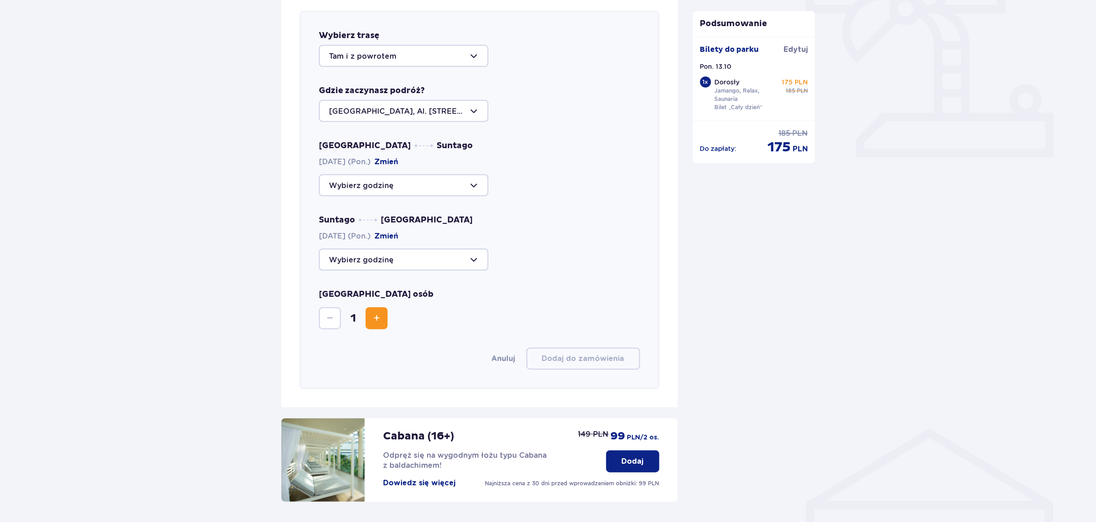
click at [396, 185] on div at bounding box center [404, 185] width 170 height 22
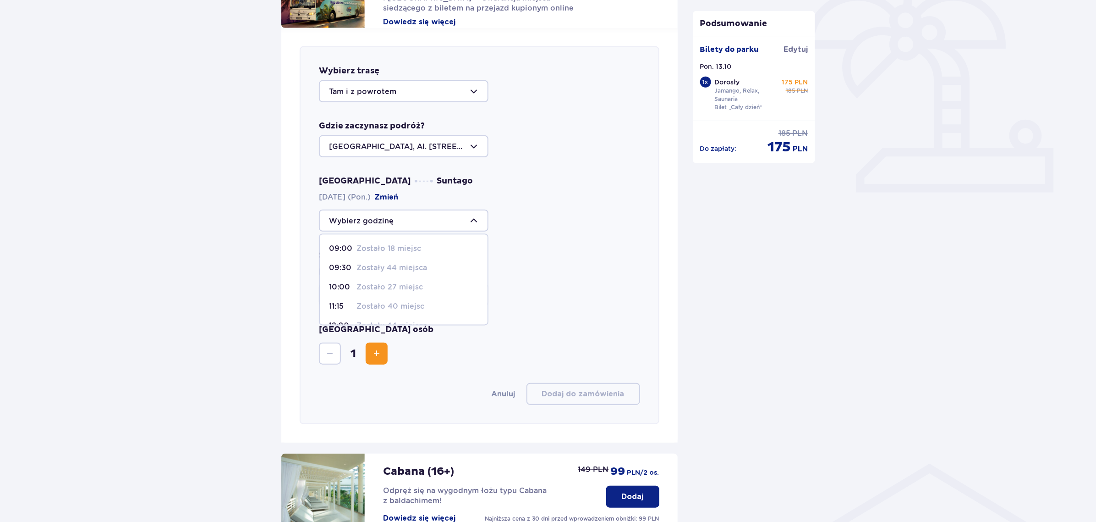
scroll to position [259, 0]
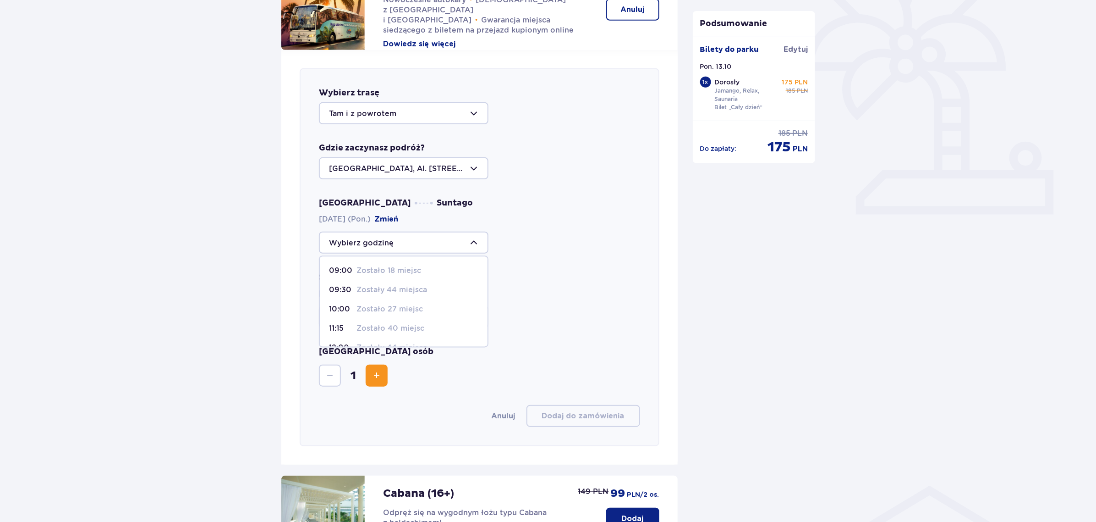
click at [379, 270] on p "Zostało 18 miejsc" at bounding box center [389, 271] width 65 height 10
type input "09:00"
click at [380, 243] on div at bounding box center [404, 242] width 170 height 22
click at [394, 241] on div at bounding box center [404, 242] width 170 height 22
click at [393, 317] on div at bounding box center [404, 317] width 170 height 22
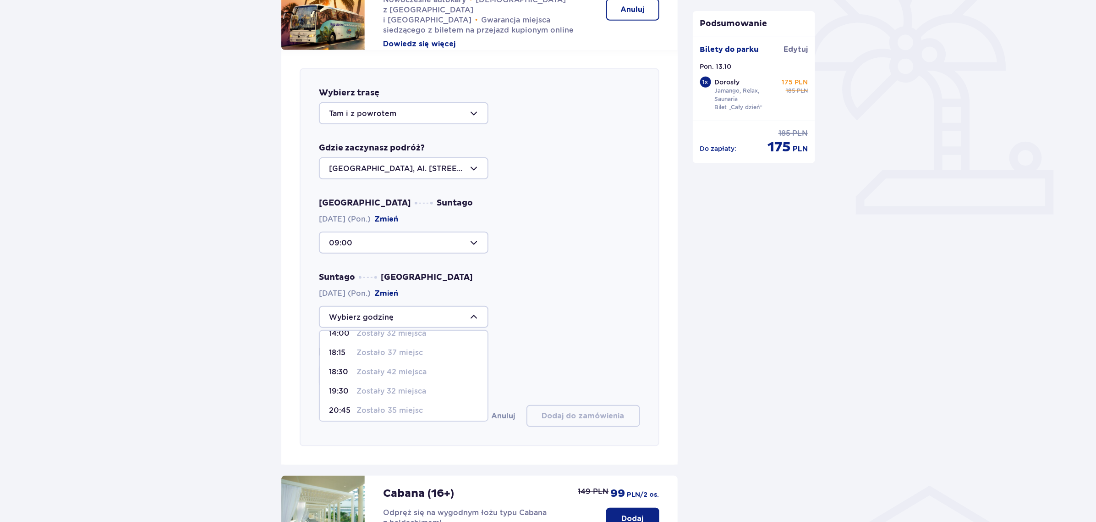
scroll to position [53, 0]
click at [379, 408] on p "Zostało 35 miejsc" at bounding box center [390, 407] width 66 height 10
type input "21:15"
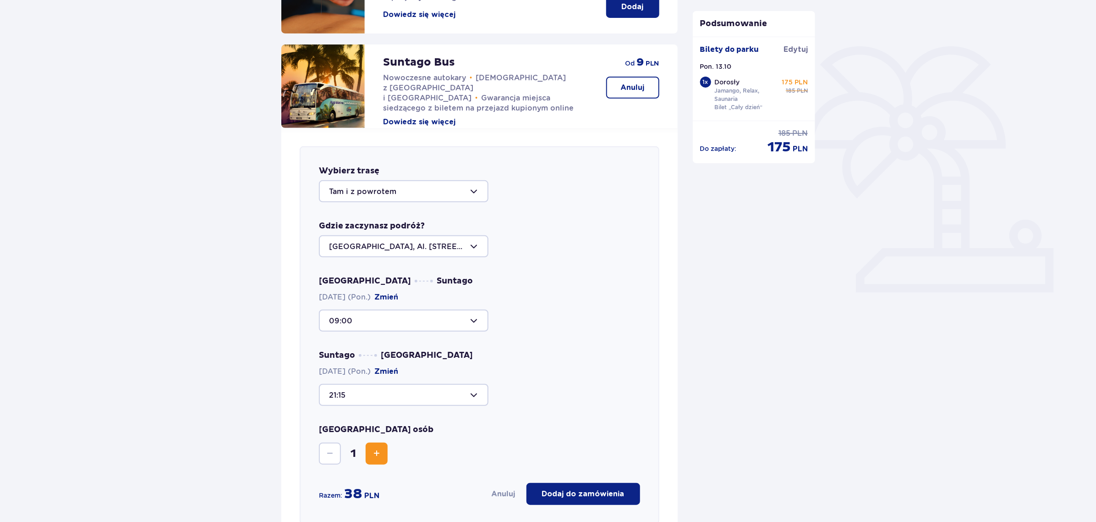
scroll to position [206, 0]
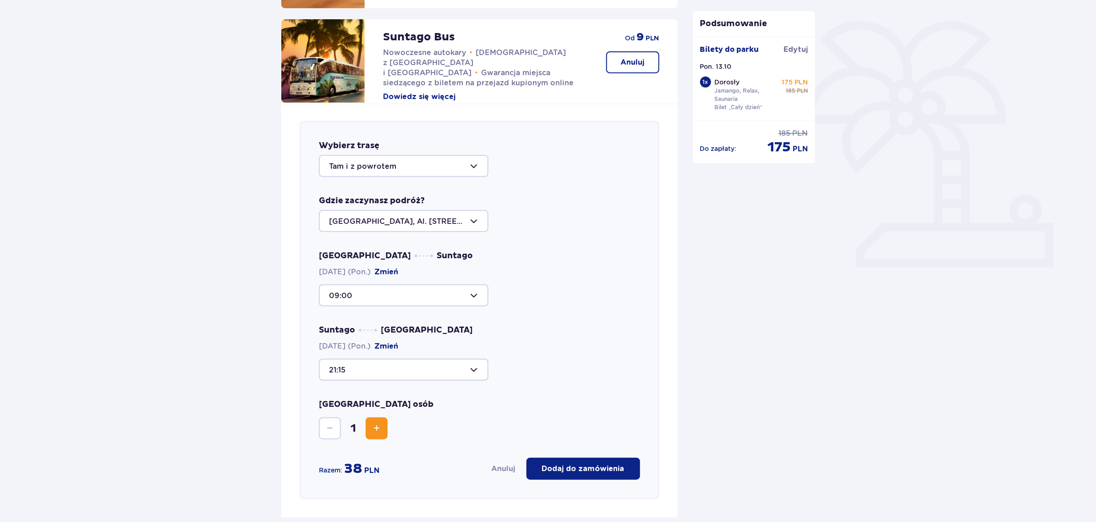
click at [598, 464] on p "Dodaj do zamówienia" at bounding box center [583, 468] width 83 height 10
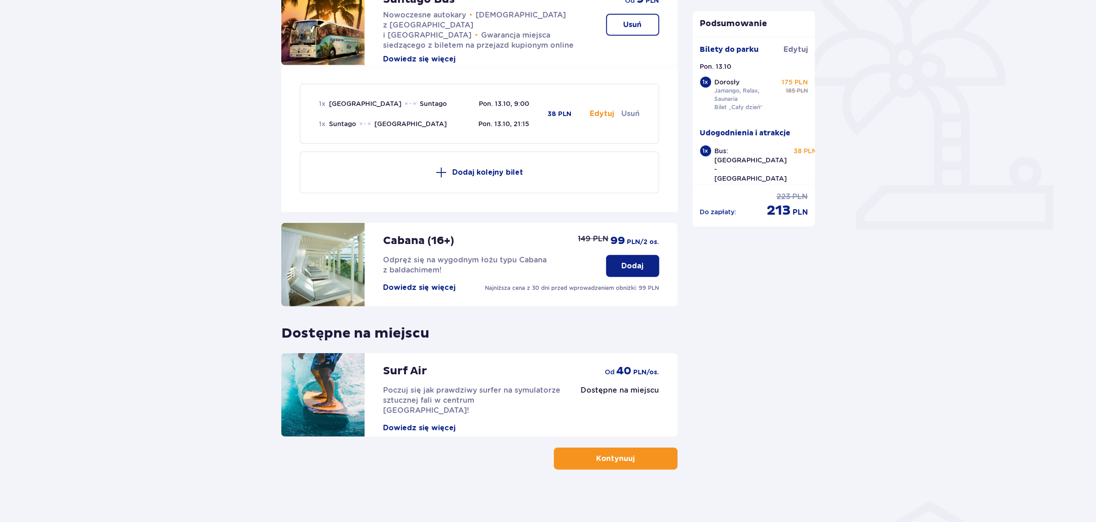
scroll to position [244, 0]
click at [619, 453] on p "Kontynuuj" at bounding box center [616, 458] width 39 height 10
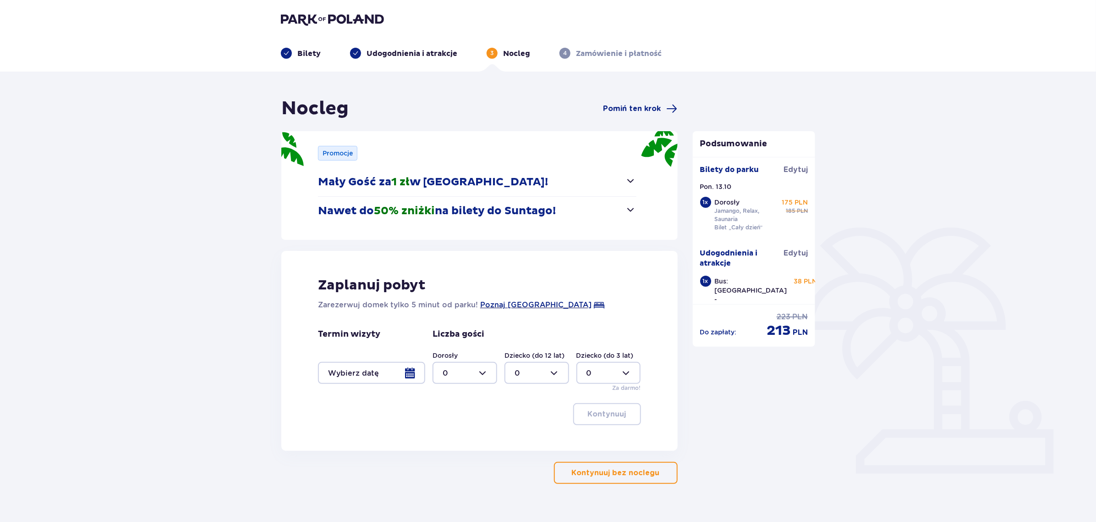
click at [604, 471] on p "Kontynuuj bez noclegu" at bounding box center [616, 473] width 88 height 10
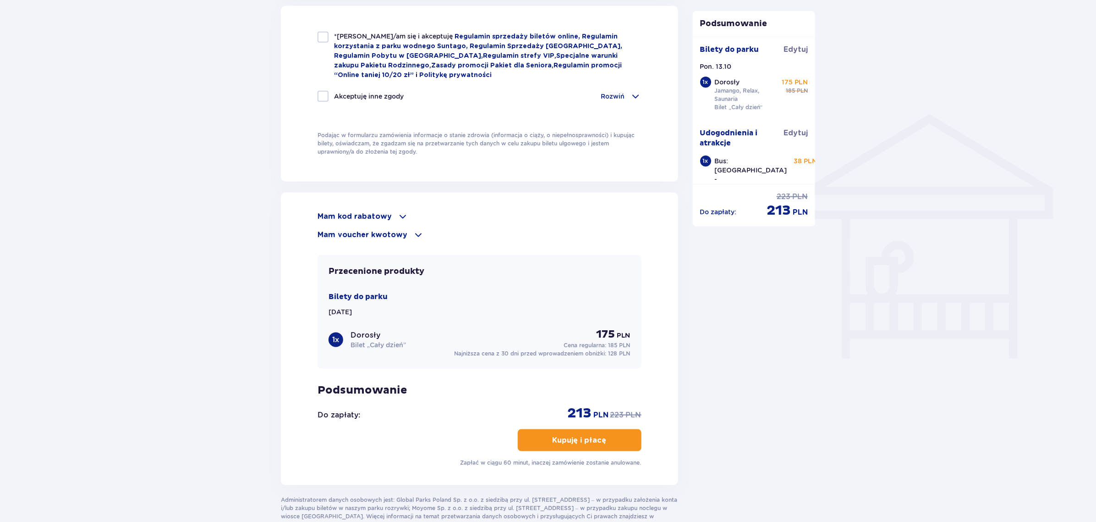
scroll to position [688, 0]
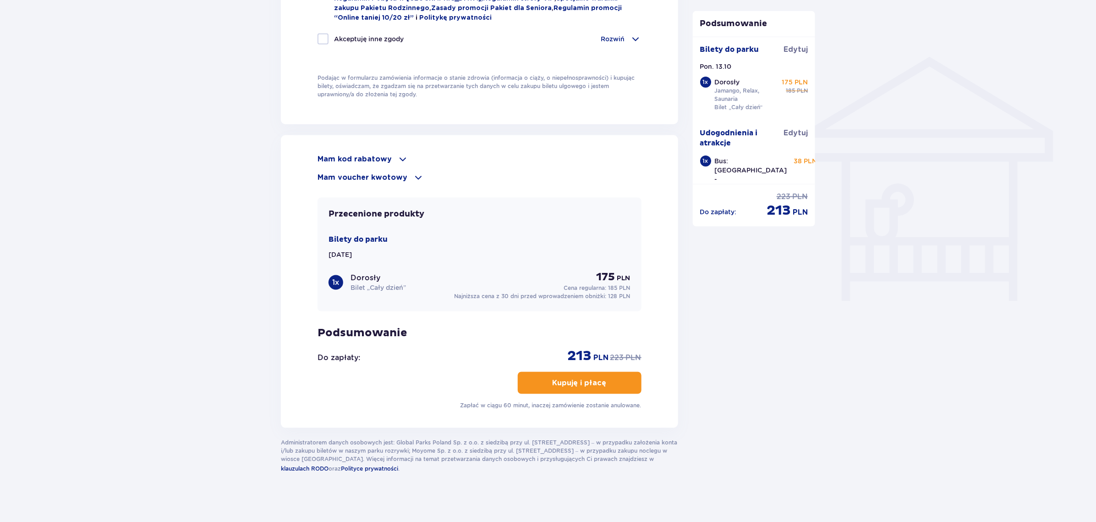
click at [377, 156] on p "Mam kod rabatowy" at bounding box center [355, 159] width 74 height 10
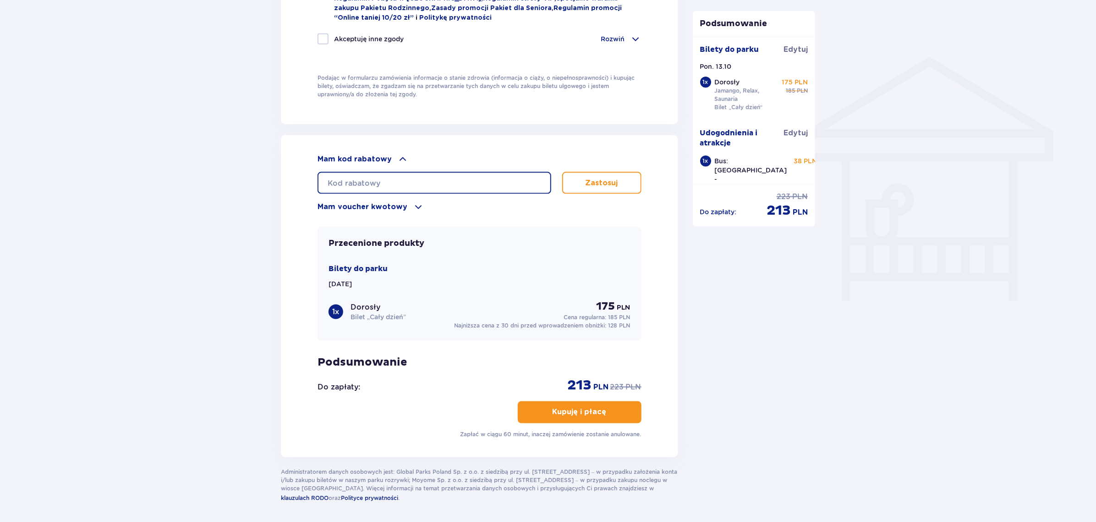
drag, startPoint x: 413, startPoint y: 176, endPoint x: 420, endPoint y: 175, distance: 6.9
click at [414, 176] on input "text" at bounding box center [435, 183] width 234 height 22
type input "student30"
click at [573, 180] on button "Zastosuj" at bounding box center [601, 183] width 79 height 22
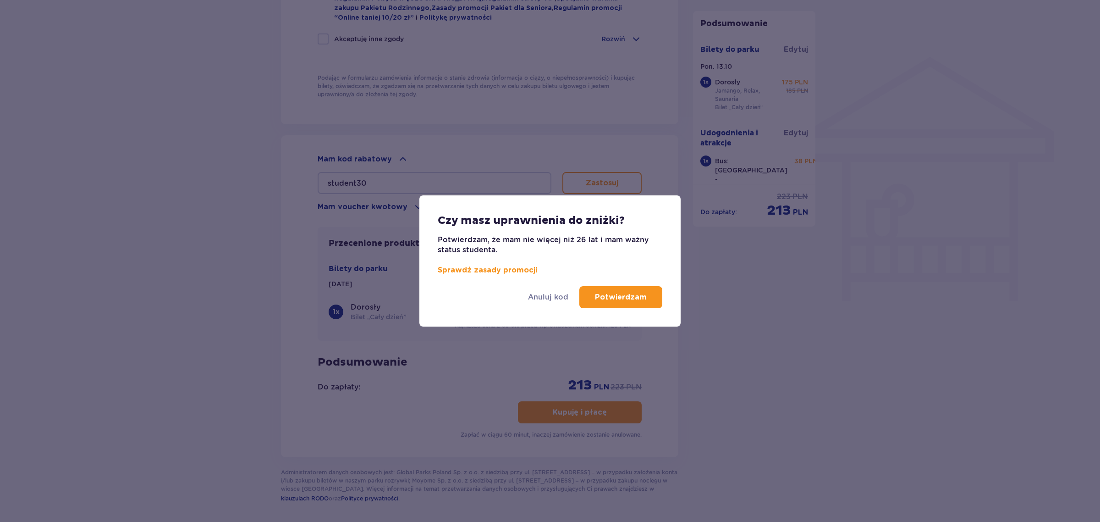
click at [620, 303] on button "Potwierdzam" at bounding box center [620, 297] width 83 height 22
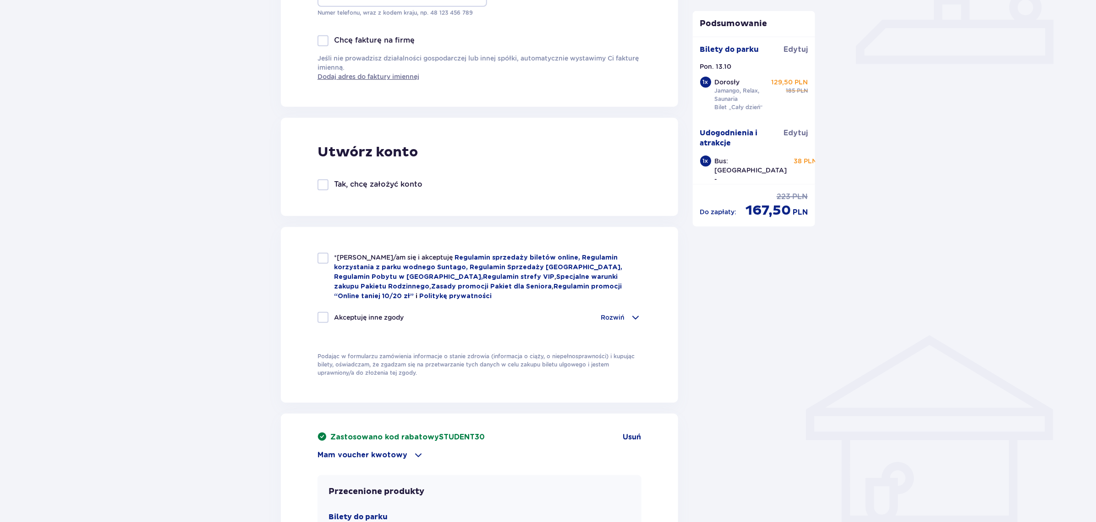
scroll to position [401, 0]
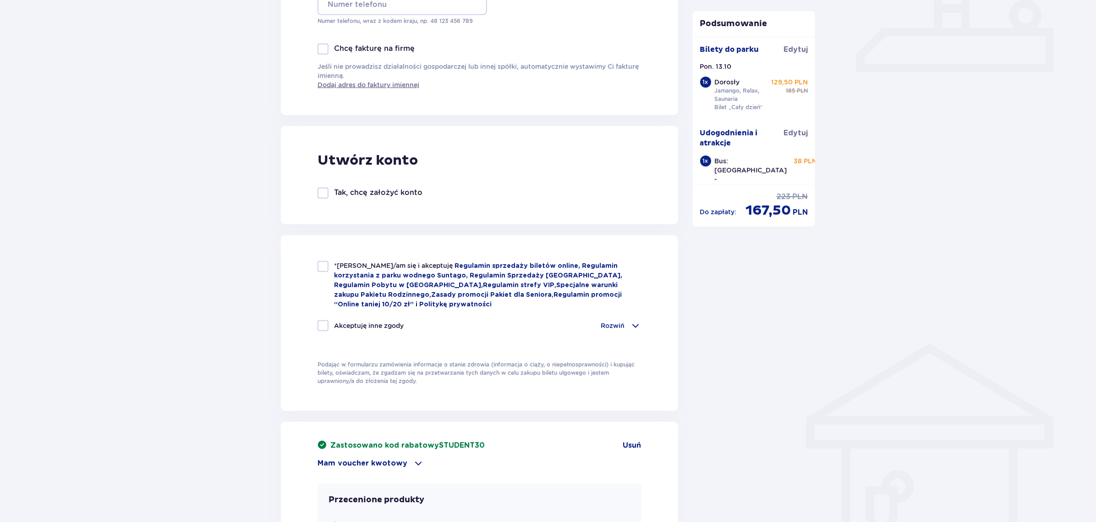
click at [320, 321] on div at bounding box center [323, 325] width 11 height 11
checkbox input "true"
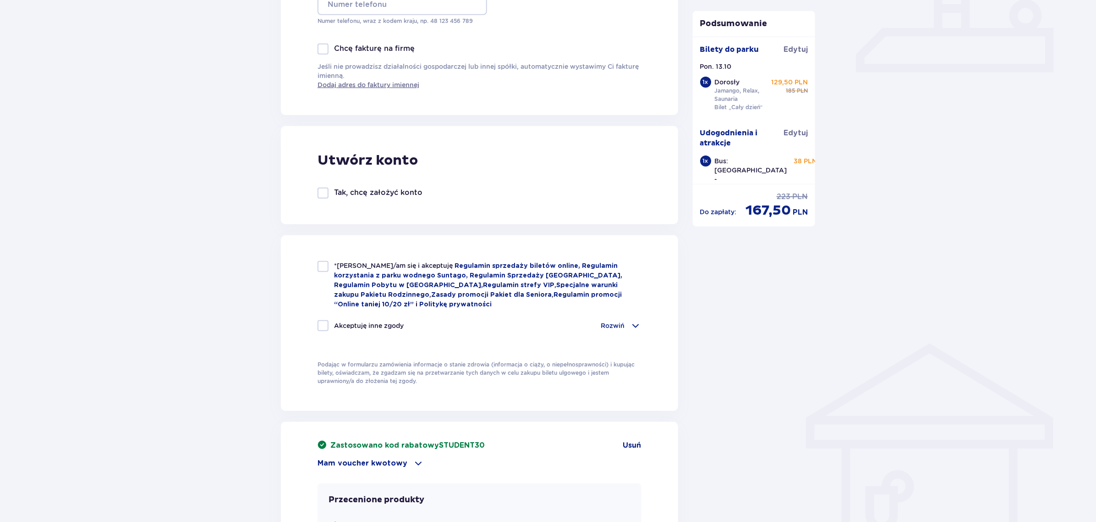
checkbox input "true"
click at [323, 271] on div at bounding box center [323, 266] width 11 height 11
checkbox input "true"
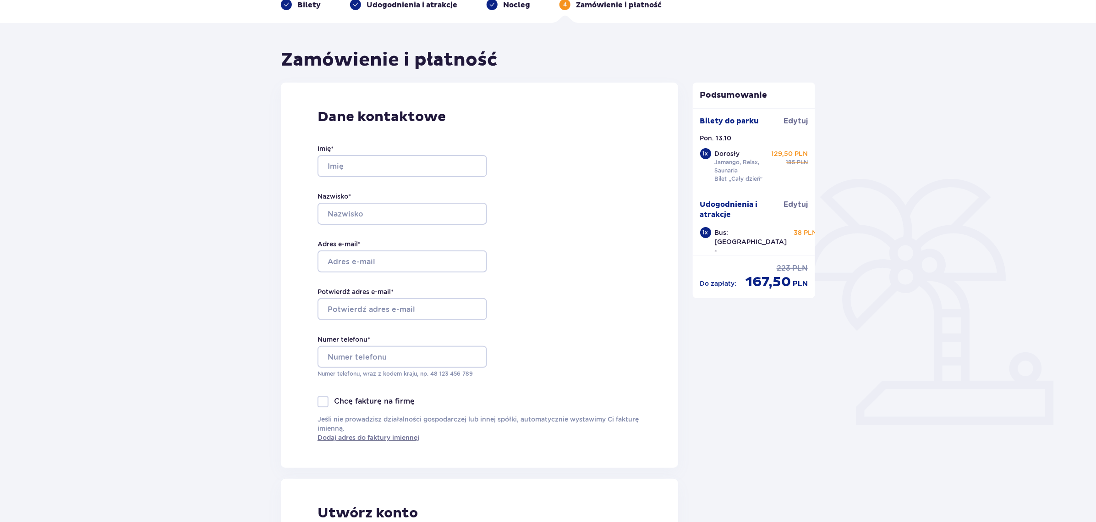
scroll to position [0, 0]
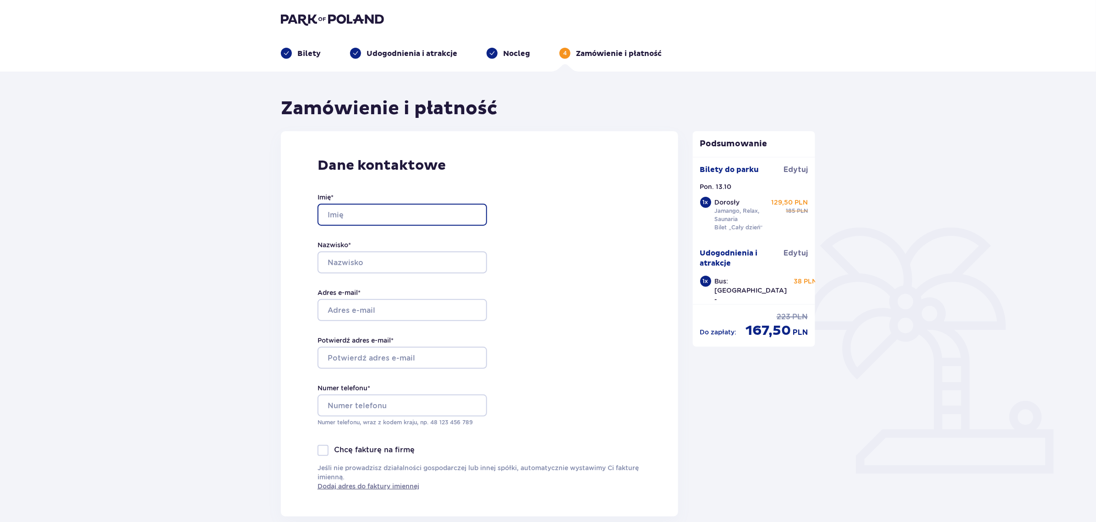
click at [396, 211] on input "Imię *" at bounding box center [403, 215] width 170 height 22
type input "Bartosz"
click at [380, 259] on input "Nazwisko *" at bounding box center [403, 262] width 170 height 22
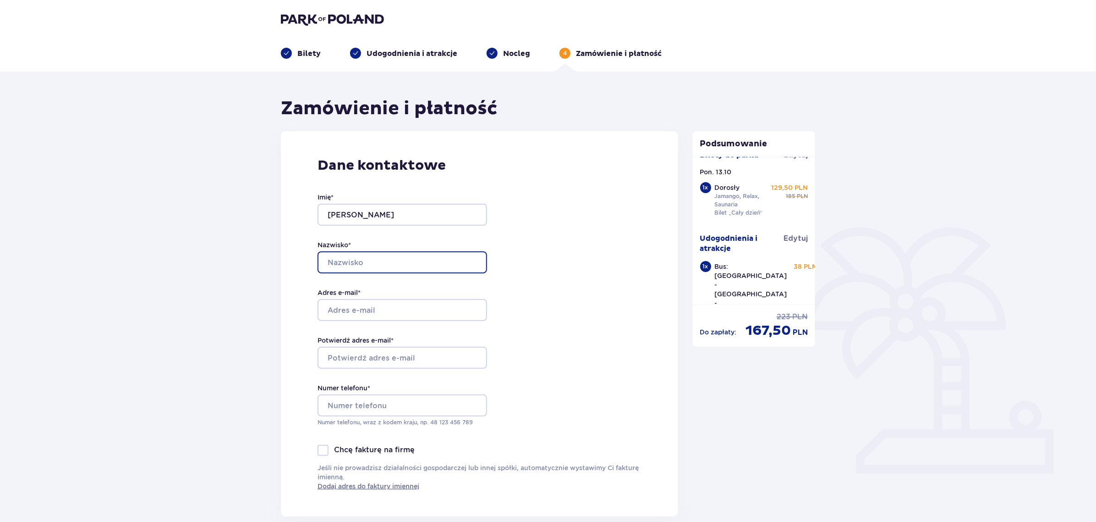
scroll to position [26, 0]
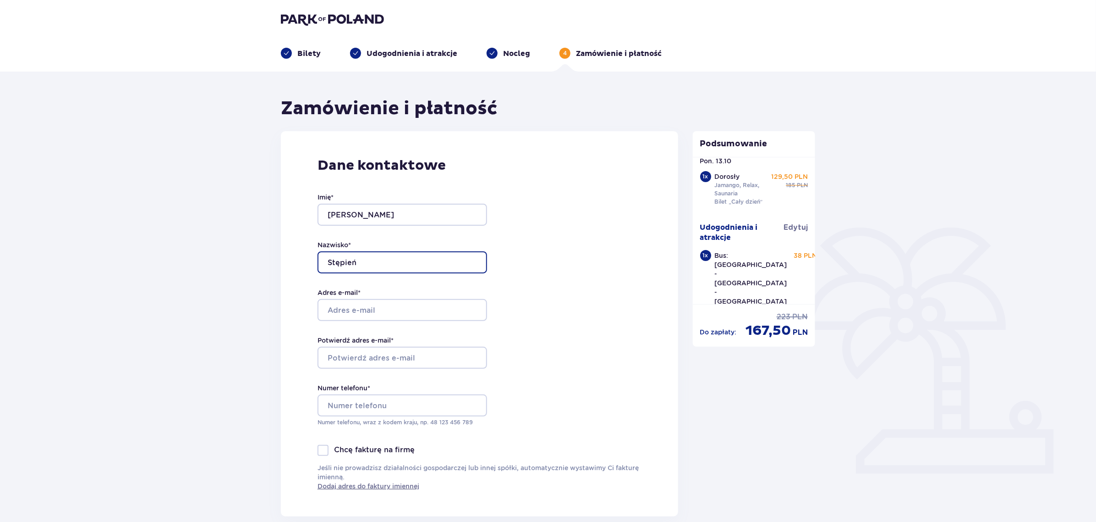
type input "Stępień"
click at [402, 312] on input "Adres e-mail *" at bounding box center [403, 310] width 170 height 22
type input "step.bartek@gmail.com"
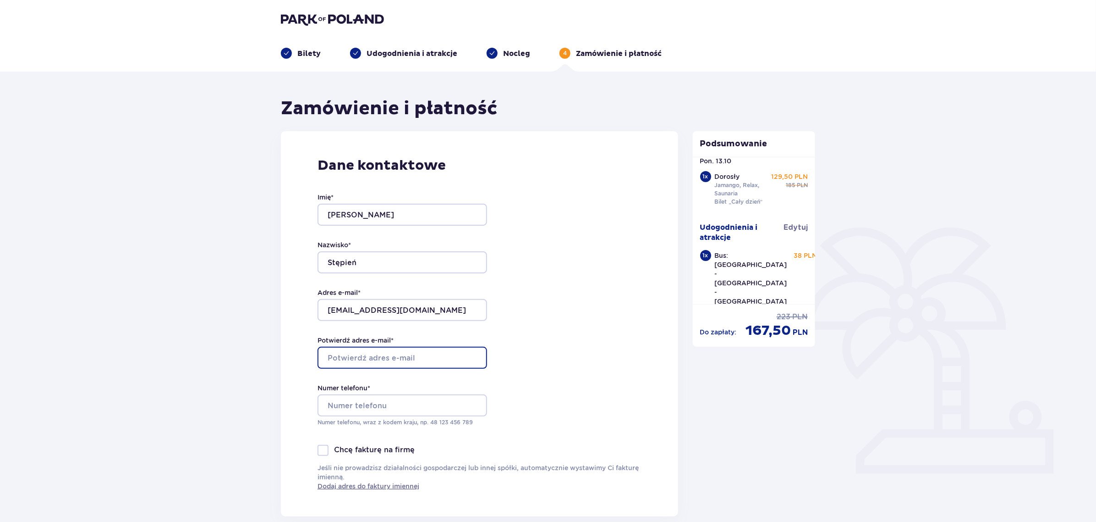
click at [384, 357] on input "Potwierdź adres e-mail *" at bounding box center [403, 358] width 170 height 22
type input "step.bartek@gmail.com"
click at [398, 402] on input "Numer telefonu *" at bounding box center [403, 405] width 170 height 22
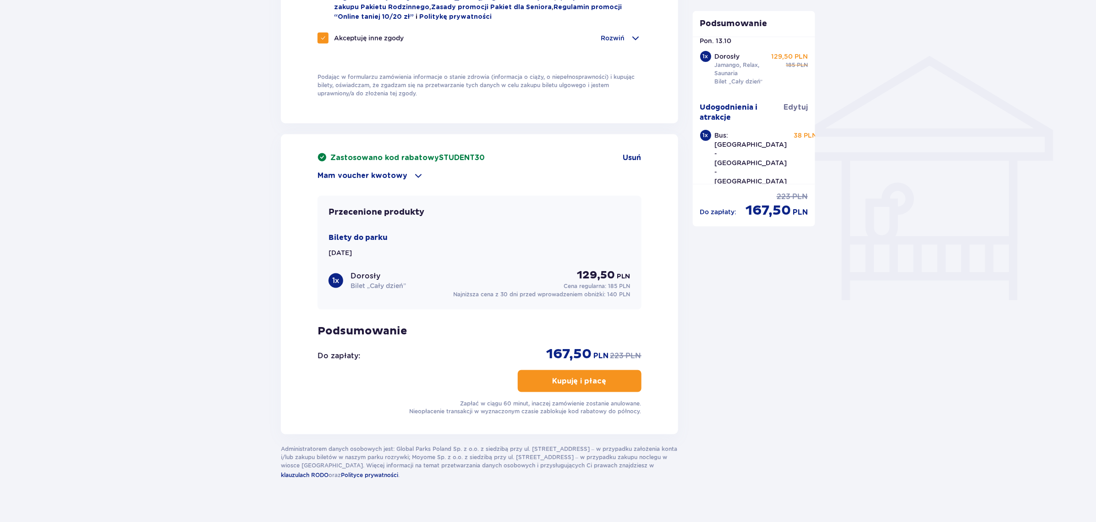
scroll to position [699, 0]
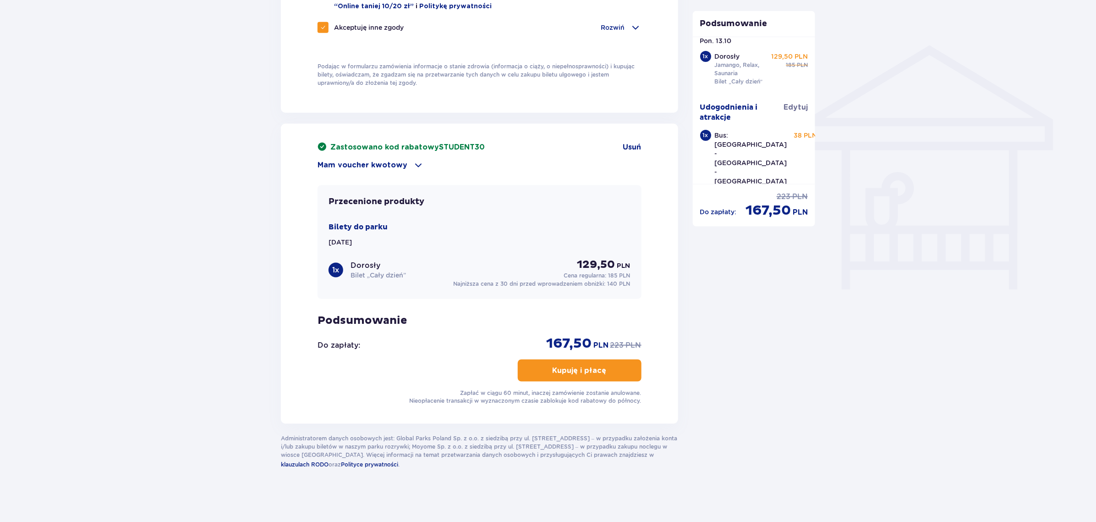
type input "48 510 175 483"
click at [578, 365] on p "Kupuję i płacę" at bounding box center [580, 370] width 54 height 10
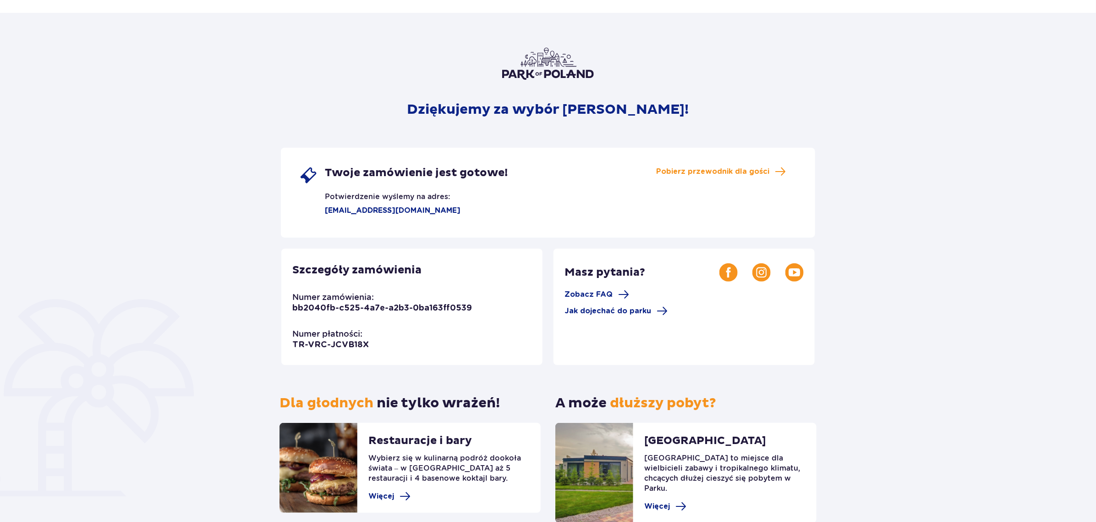
scroll to position [57, 0]
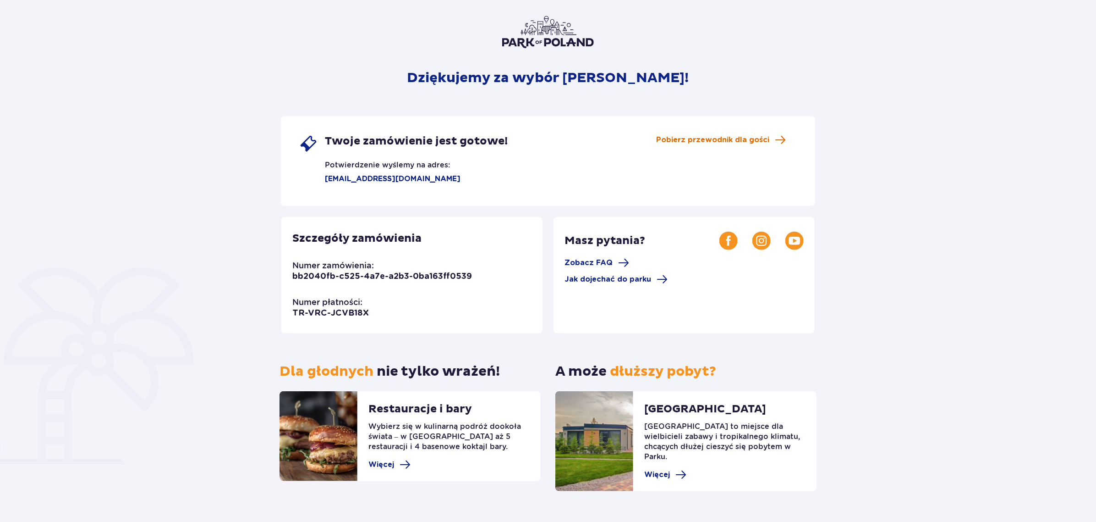
click at [715, 137] on span "Pobierz przewodnik dla gości" at bounding box center [712, 140] width 113 height 10
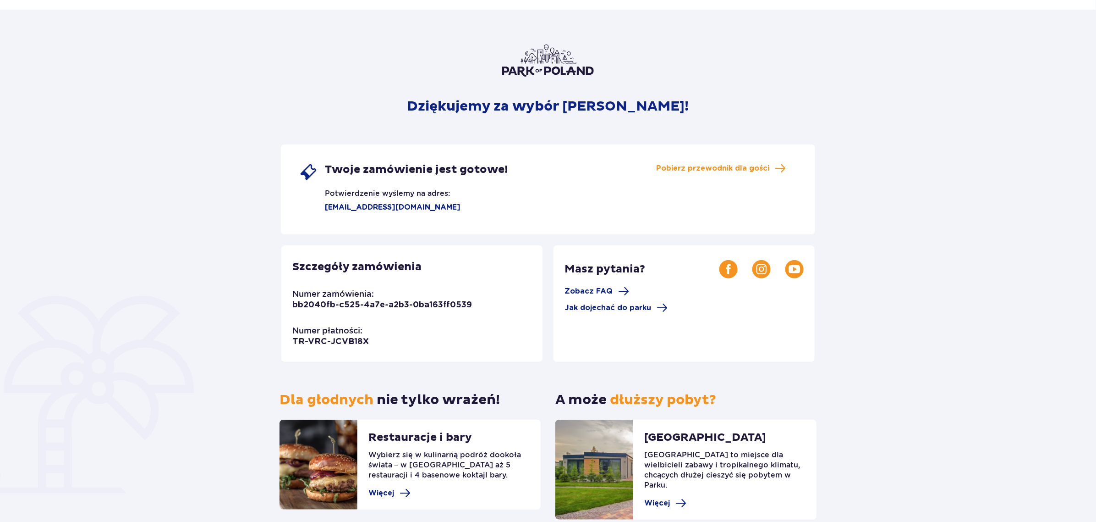
scroll to position [0, 0]
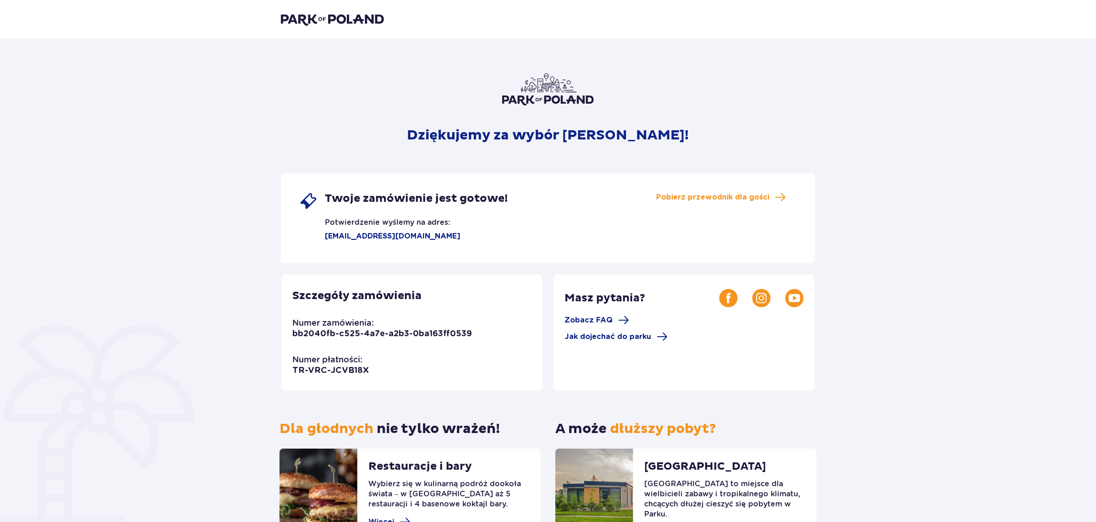
click at [329, 18] on img at bounding box center [332, 19] width 103 height 13
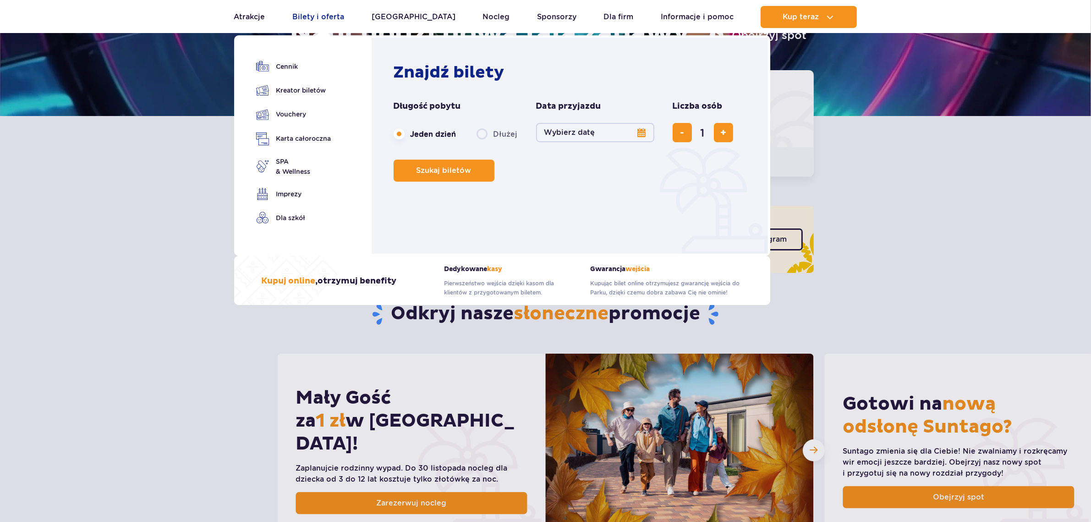
click at [315, 11] on link "Bilety i oferta" at bounding box center [318, 17] width 52 height 22
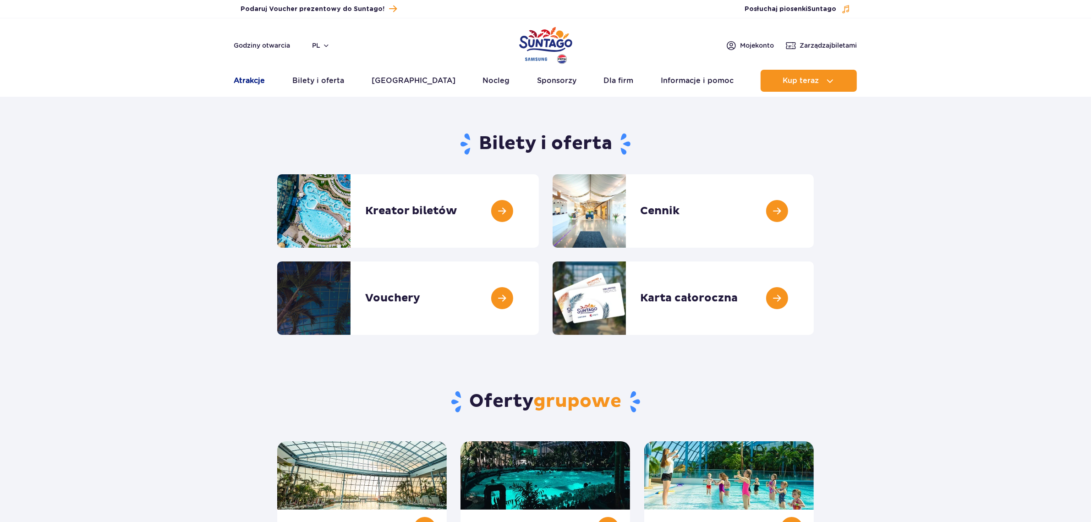
click at [239, 76] on link "Atrakcje" at bounding box center [249, 81] width 31 height 22
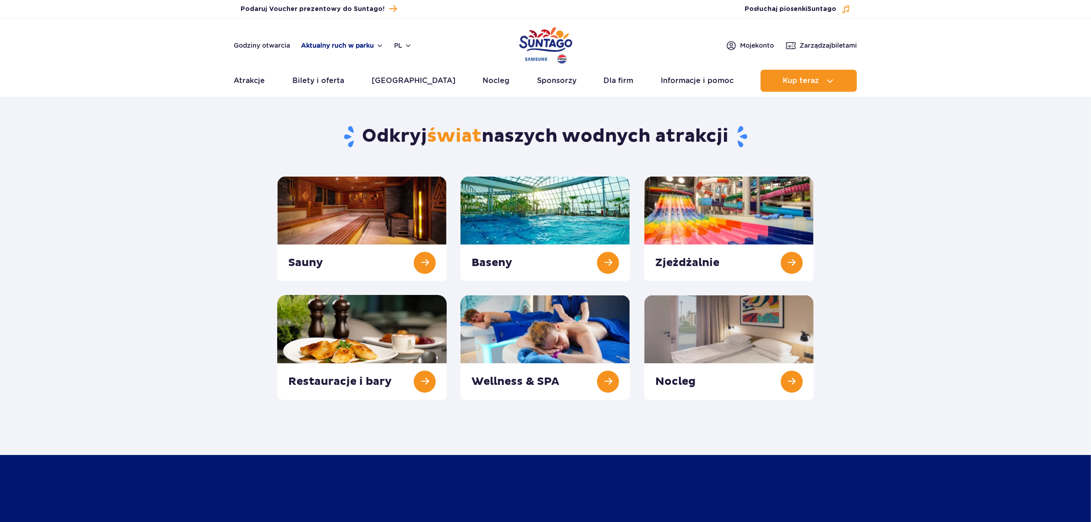
click at [330, 43] on button "Aktualny ruch w parku" at bounding box center [343, 45] width 82 height 7
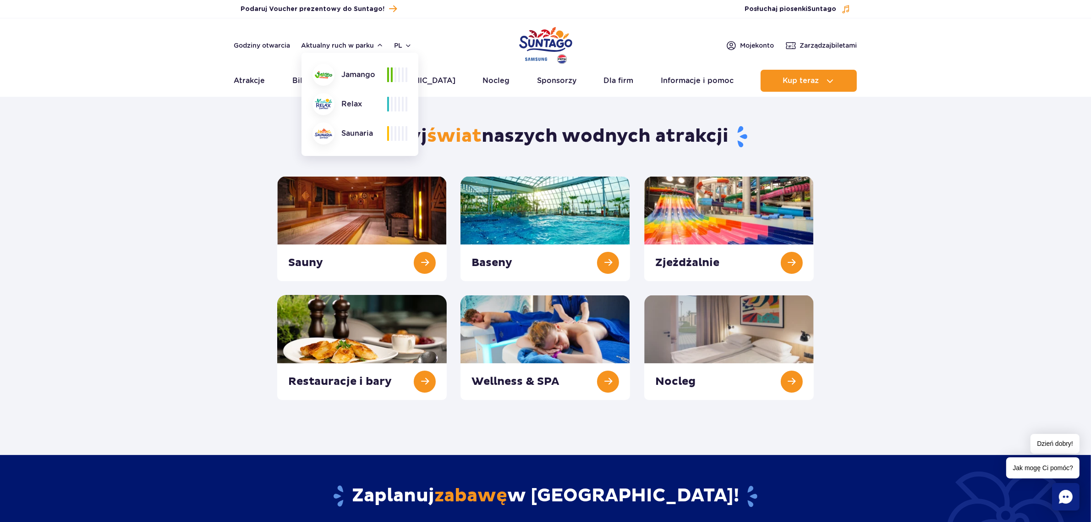
drag, startPoint x: 72, startPoint y: 144, endPoint x: 76, endPoint y: 139, distance: 6.4
click at [72, 143] on section "Odkryj świat naszych wodnych atrakcji Sauny Baseny Zjeżdżalnie Nocleg" at bounding box center [545, 251] width 1091 height 297
click at [344, 44] on button "Aktualny ruch w parku" at bounding box center [343, 45] width 82 height 7
click at [115, 155] on section "Odkryj świat naszych wodnych atrakcji Sauny Baseny Zjeżdżalnie Nocleg" at bounding box center [545, 251] width 1091 height 297
click at [321, 258] on link at bounding box center [362, 228] width 170 height 105
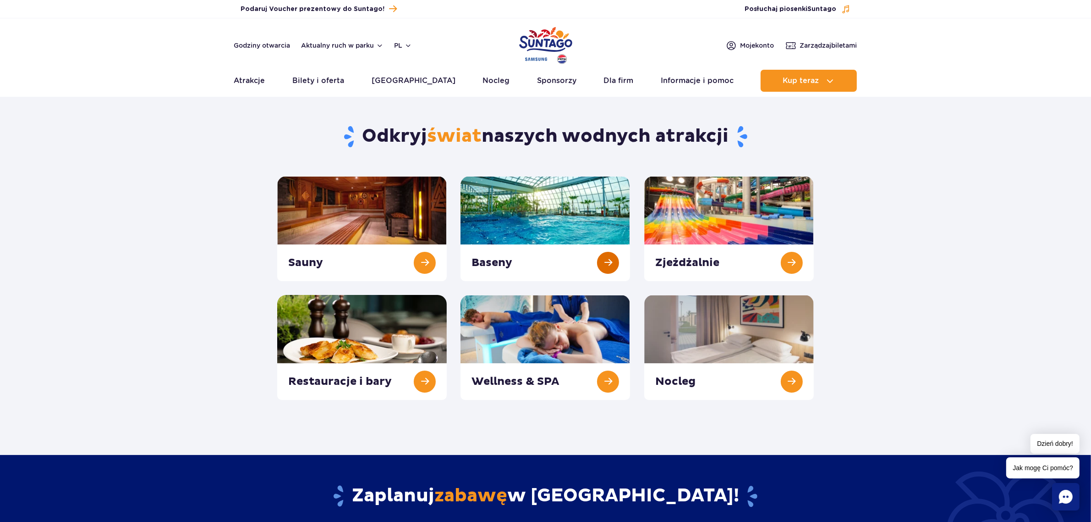
click at [521, 248] on link at bounding box center [546, 228] width 170 height 105
click at [765, 264] on link at bounding box center [729, 228] width 170 height 105
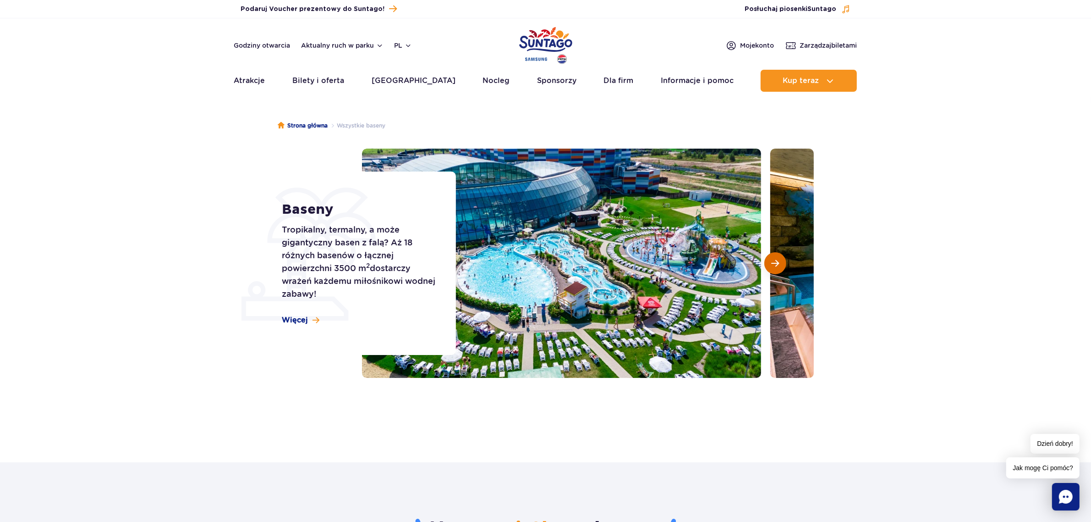
click at [778, 264] on span "Następny slajd" at bounding box center [776, 263] width 8 height 8
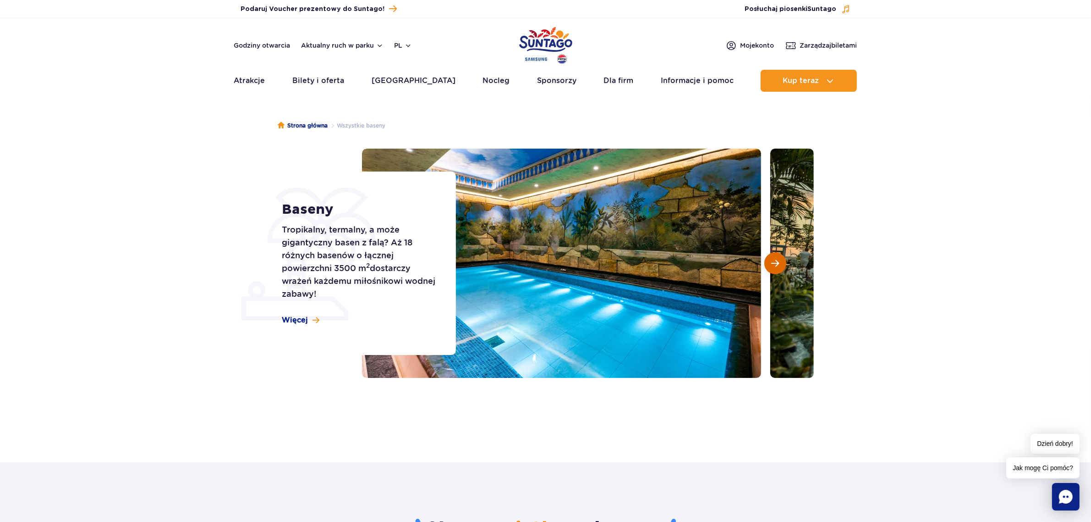
click at [778, 264] on span "Następny slajd" at bounding box center [776, 263] width 8 height 8
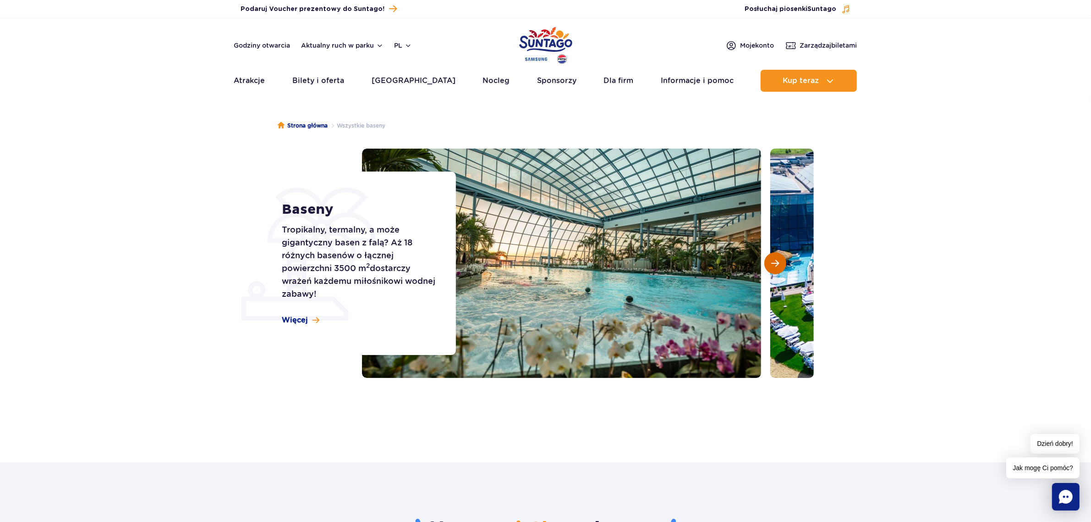
click at [778, 264] on span "Następny slajd" at bounding box center [776, 263] width 8 height 8
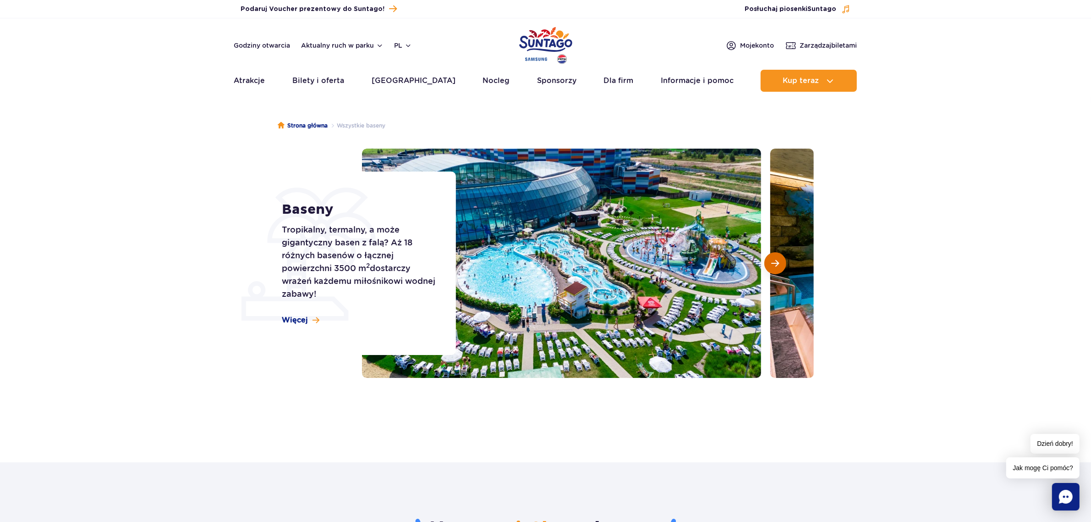
click at [778, 264] on span "Następny slajd" at bounding box center [776, 263] width 8 height 8
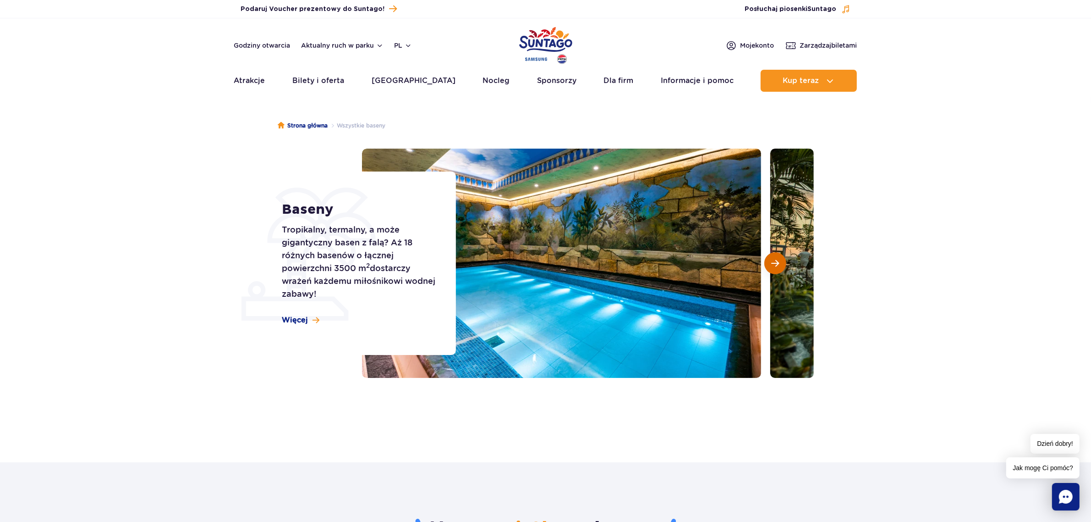
click at [778, 264] on span "Następny slajd" at bounding box center [776, 263] width 8 height 8
